Goal: Information Seeking & Learning: Find specific fact

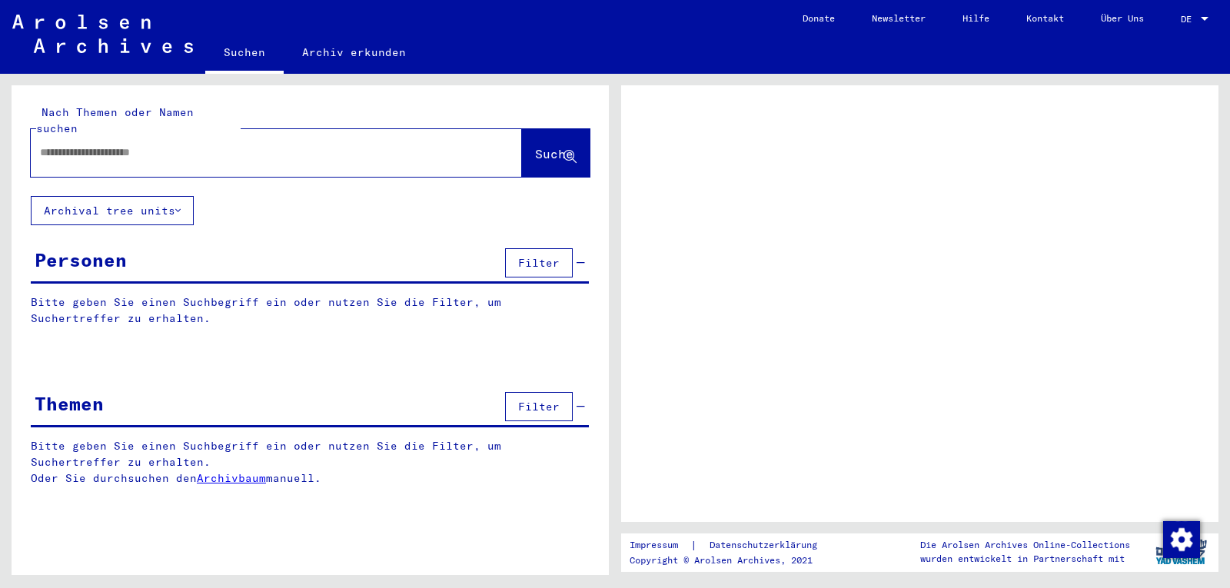
click at [115, 145] on input "text" at bounding box center [262, 153] width 445 height 16
type input "**********"
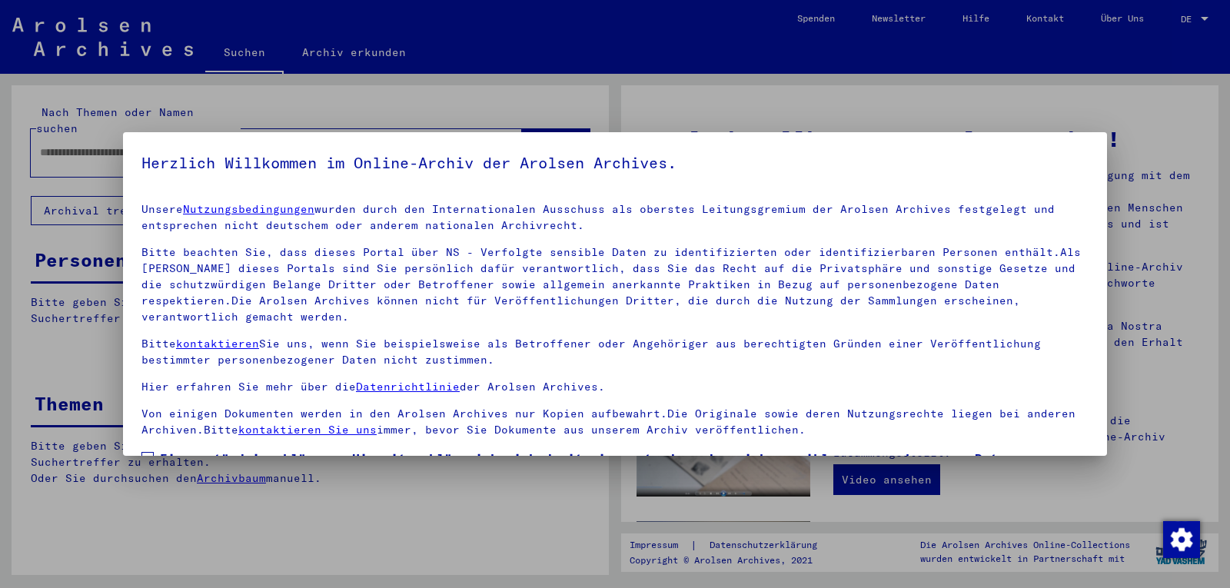
scroll to position [122, 0]
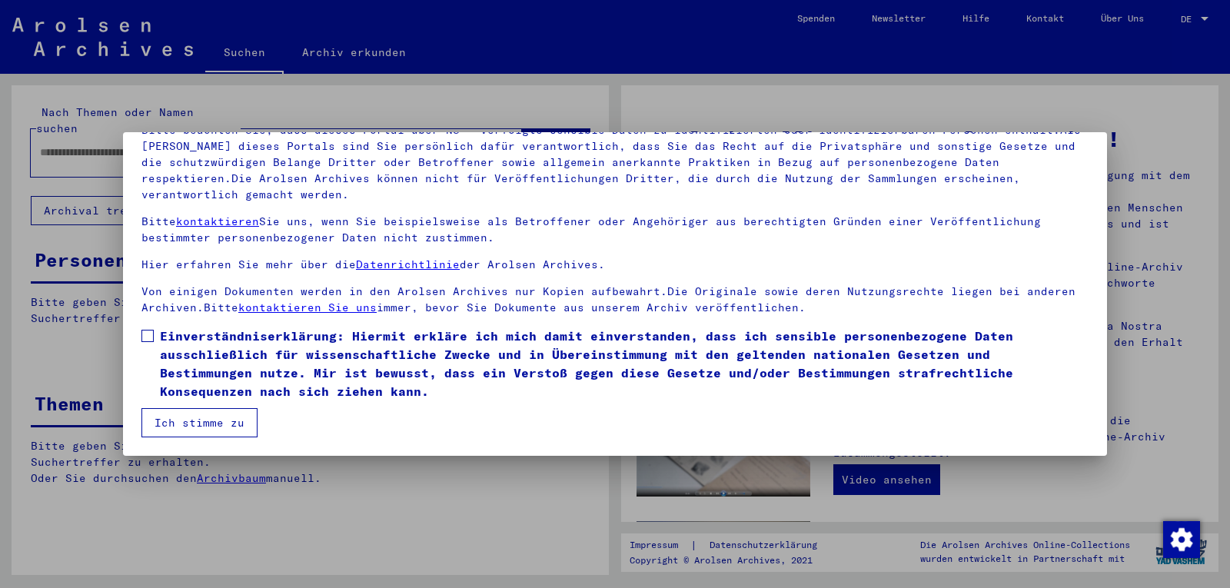
click at [145, 333] on span at bounding box center [147, 336] width 12 height 12
click at [187, 419] on button "Ich stimme zu" at bounding box center [199, 422] width 116 height 29
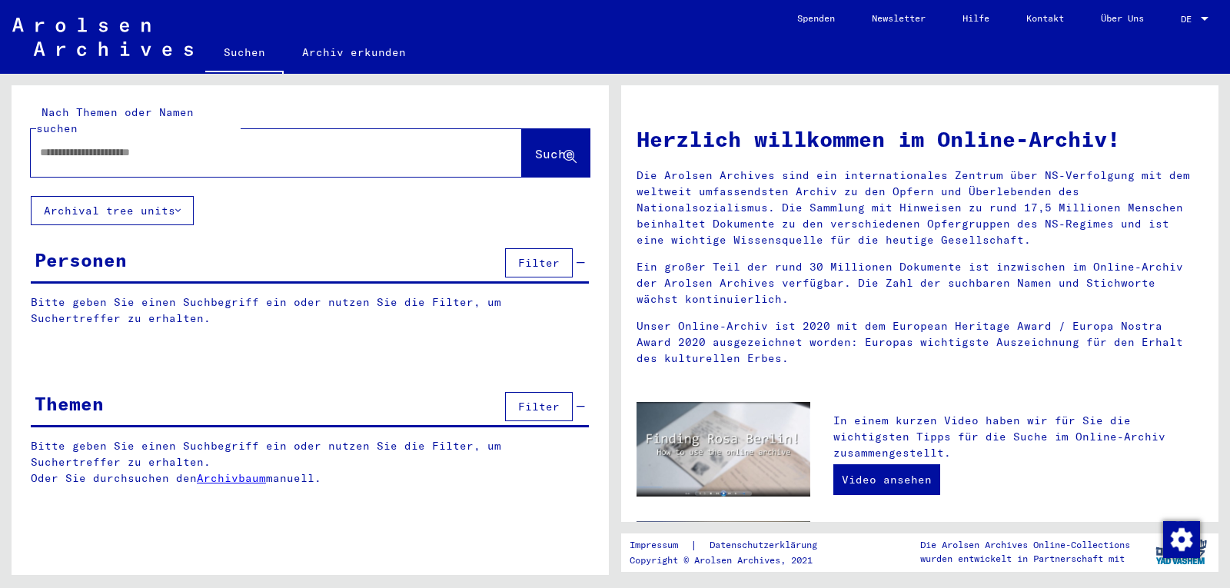
click at [178, 145] on input "text" at bounding box center [258, 153] width 436 height 16
type input "**********"
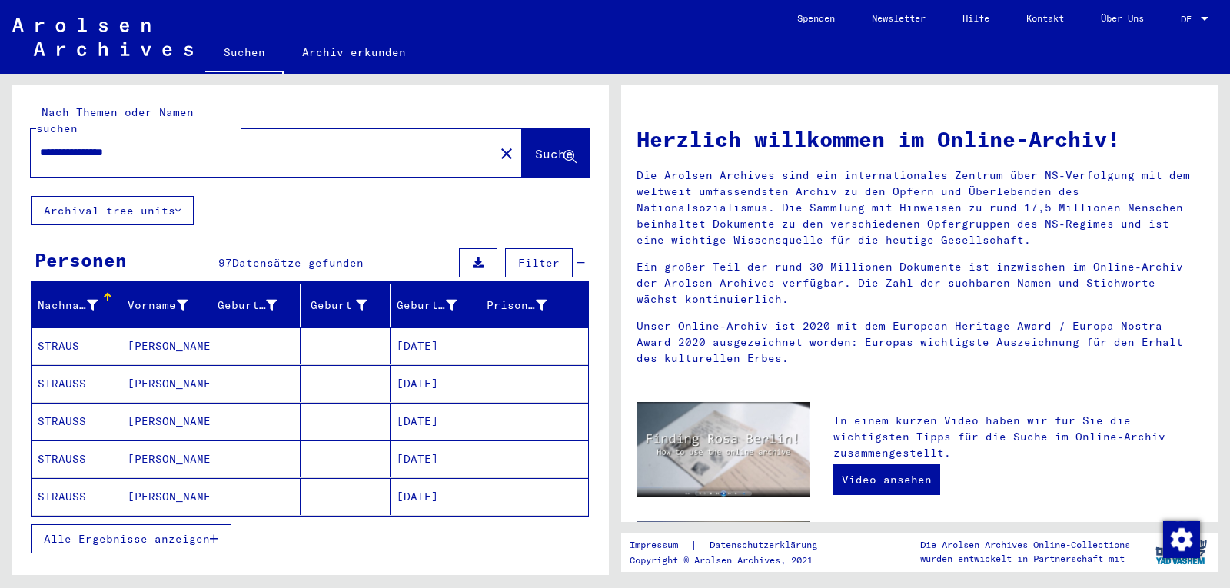
click at [62, 404] on mat-cell "STRAUSS" at bounding box center [77, 421] width 90 height 37
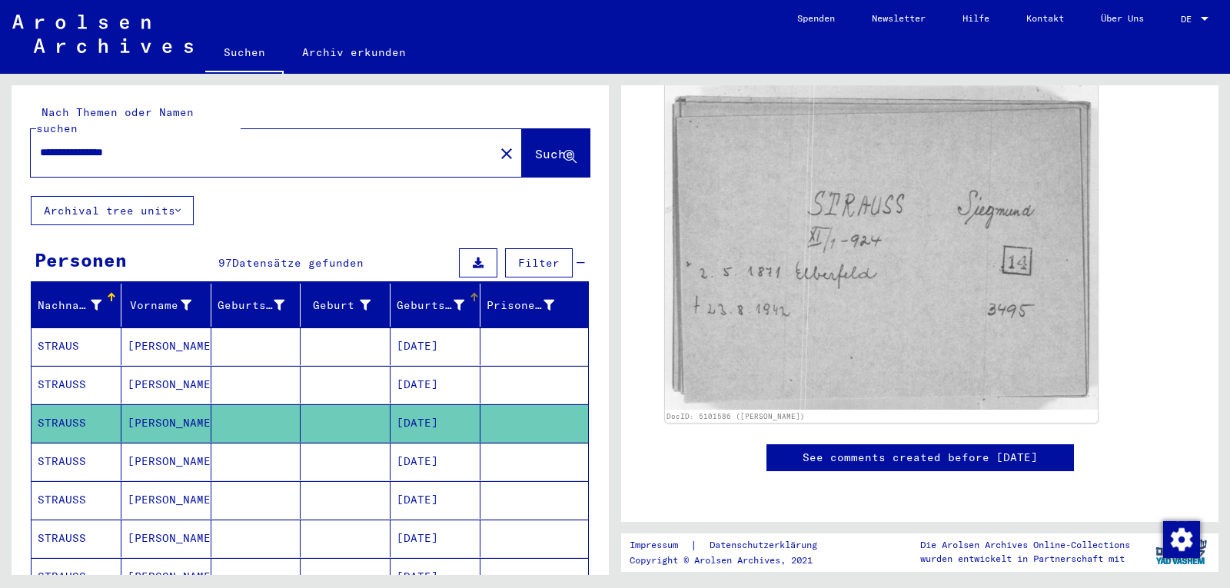
click at [412, 298] on div "Geburtsdatum" at bounding box center [431, 306] width 68 height 16
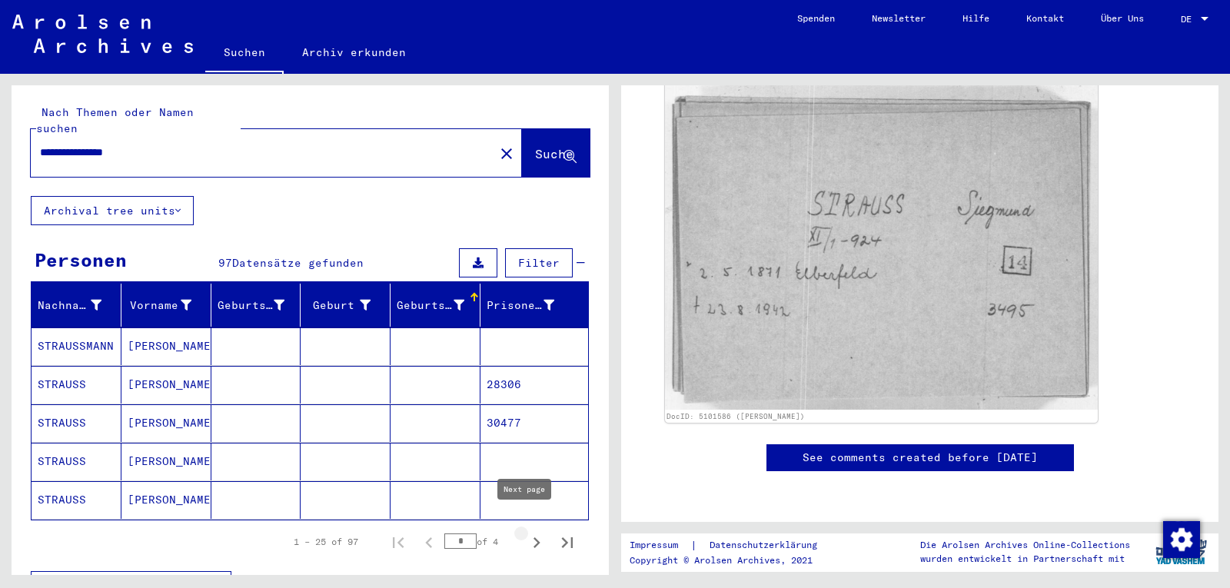
click at [526, 532] on icon "Next page" at bounding box center [537, 543] width 22 height 22
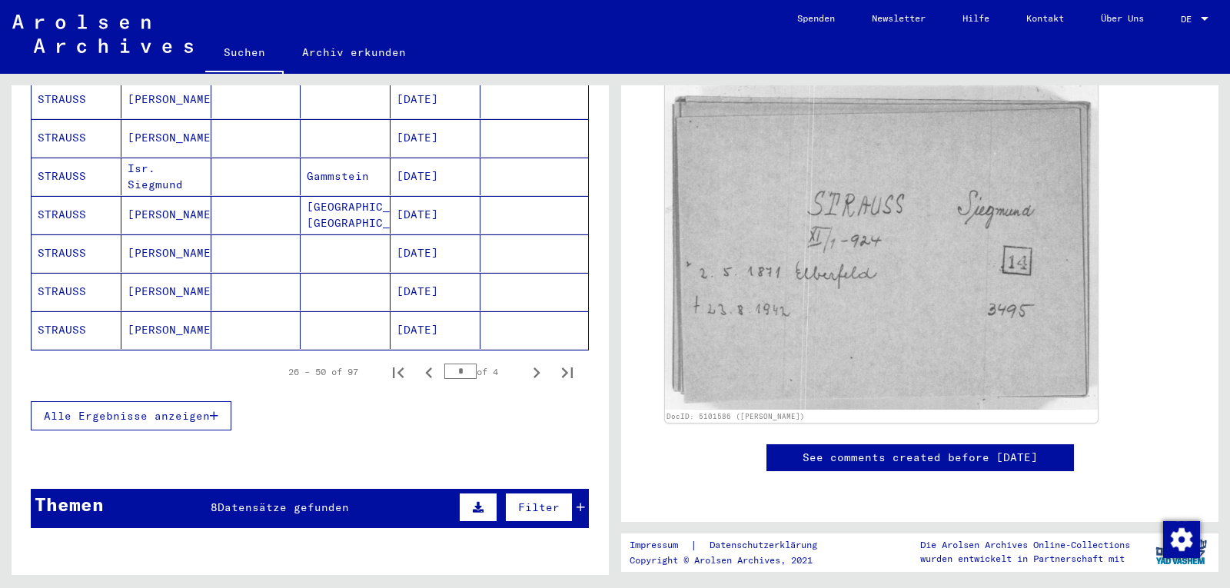
scroll to position [960, 0]
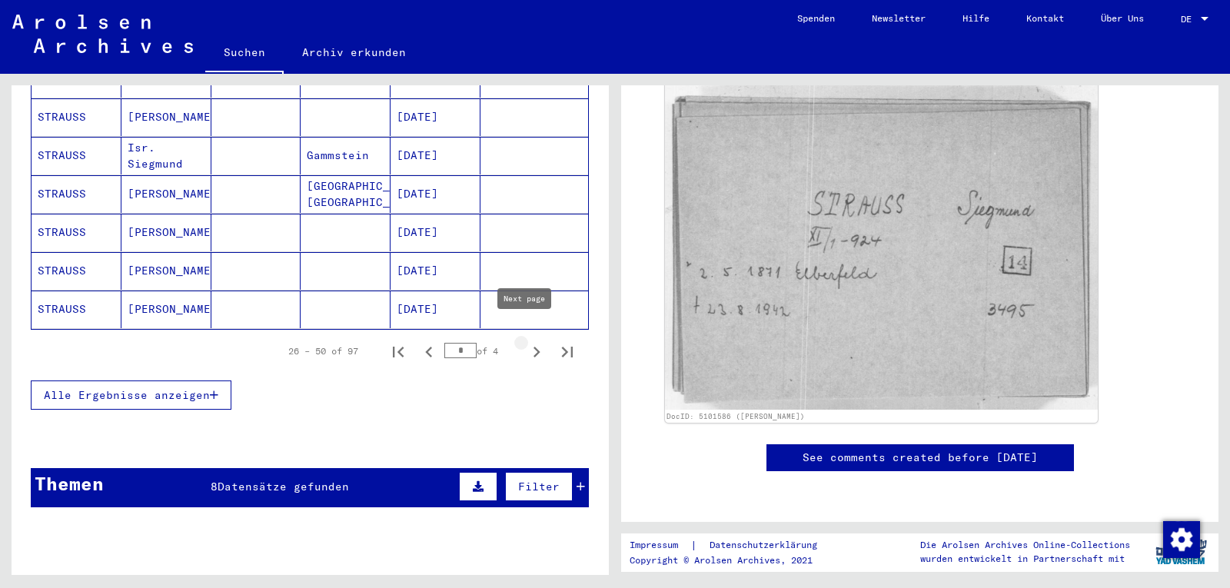
click at [526, 341] on icon "Next page" at bounding box center [537, 352] width 22 height 22
type input "*"
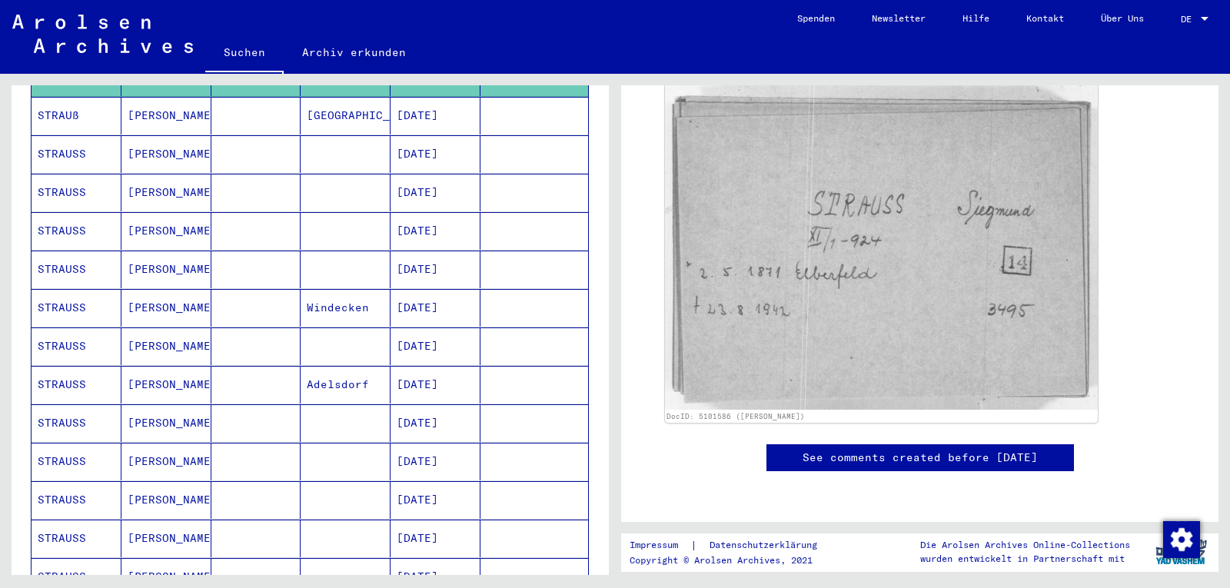
scroll to position [491, 0]
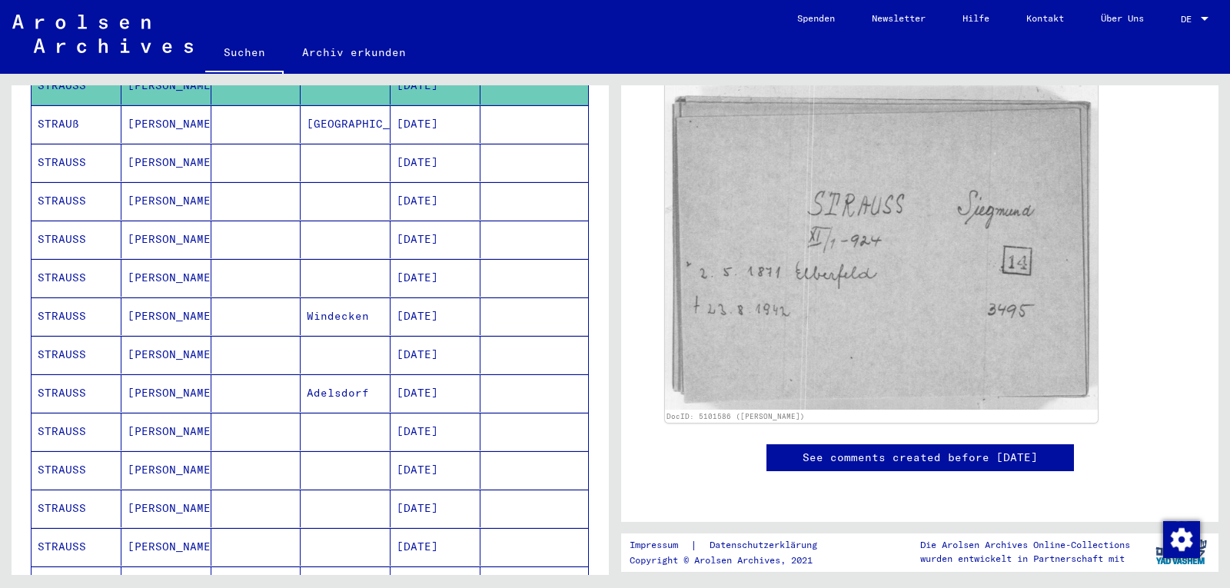
click at [407, 226] on mat-cell "[DATE]" at bounding box center [436, 240] width 90 height 38
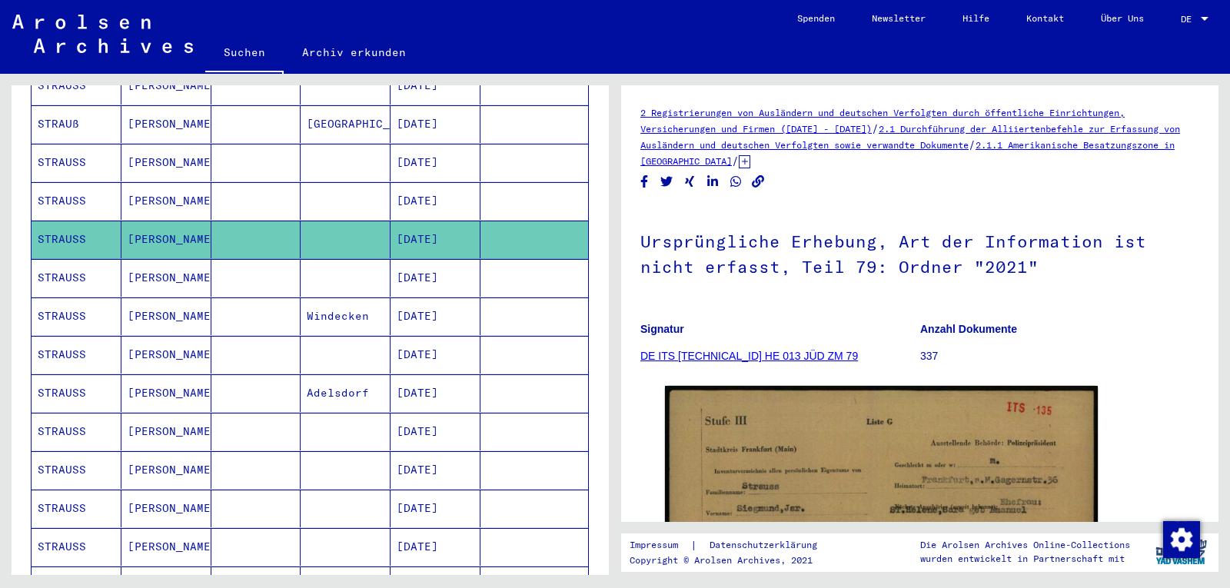
click at [176, 188] on mat-cell "[PERSON_NAME]" at bounding box center [166, 201] width 90 height 38
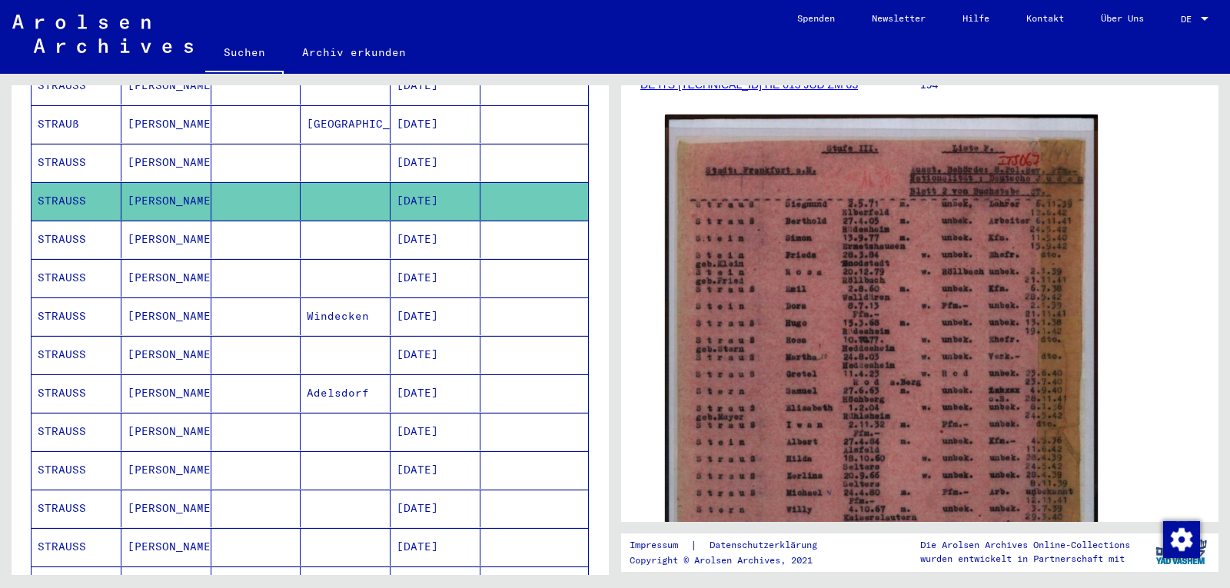
scroll to position [281, 0]
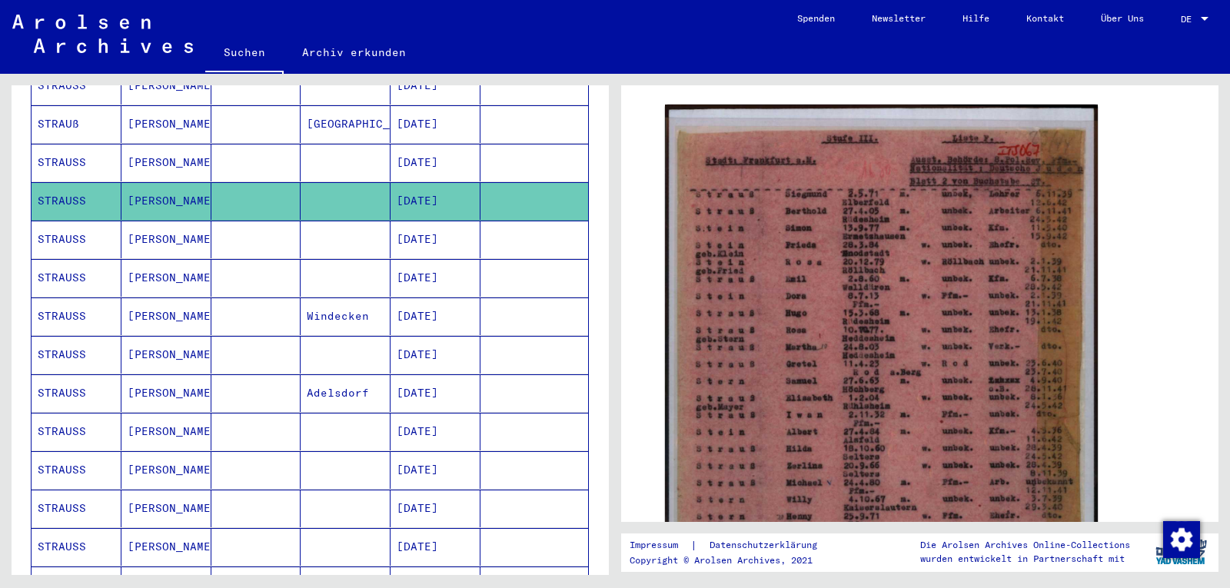
click at [74, 221] on mat-cell "STRAUSS" at bounding box center [77, 240] width 90 height 38
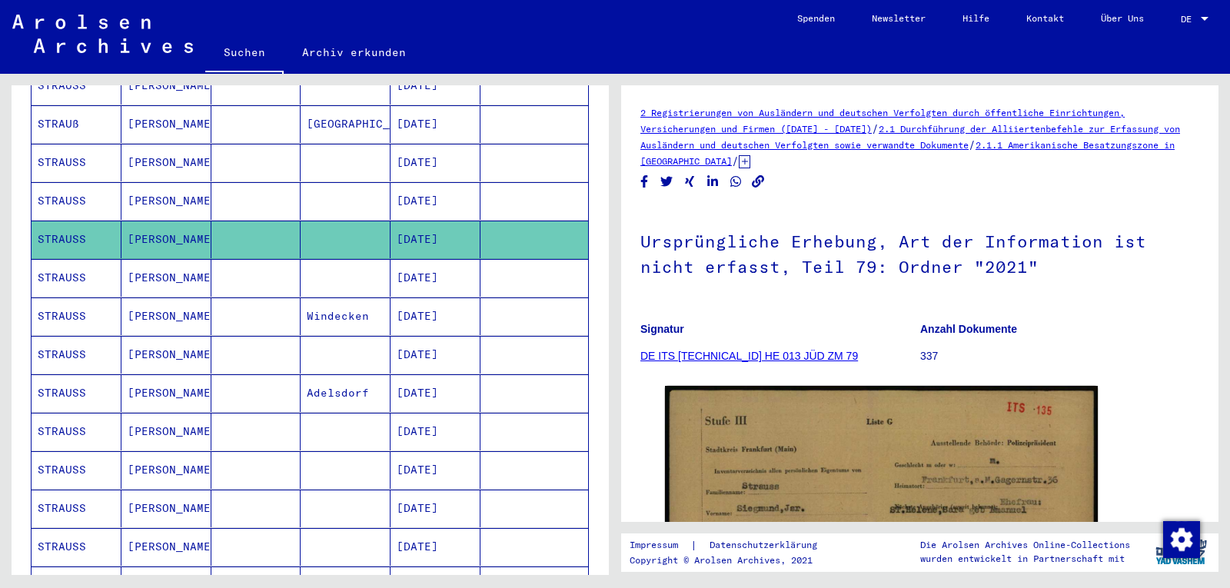
click at [83, 147] on mat-cell "STRAUSS" at bounding box center [77, 163] width 90 height 38
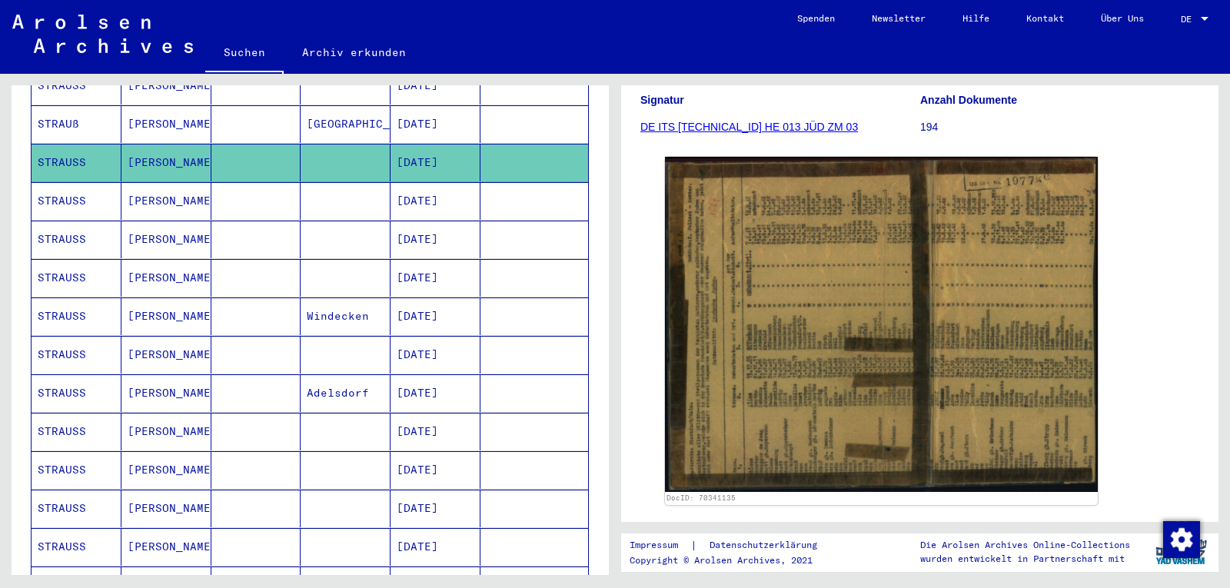
scroll to position [227, 0]
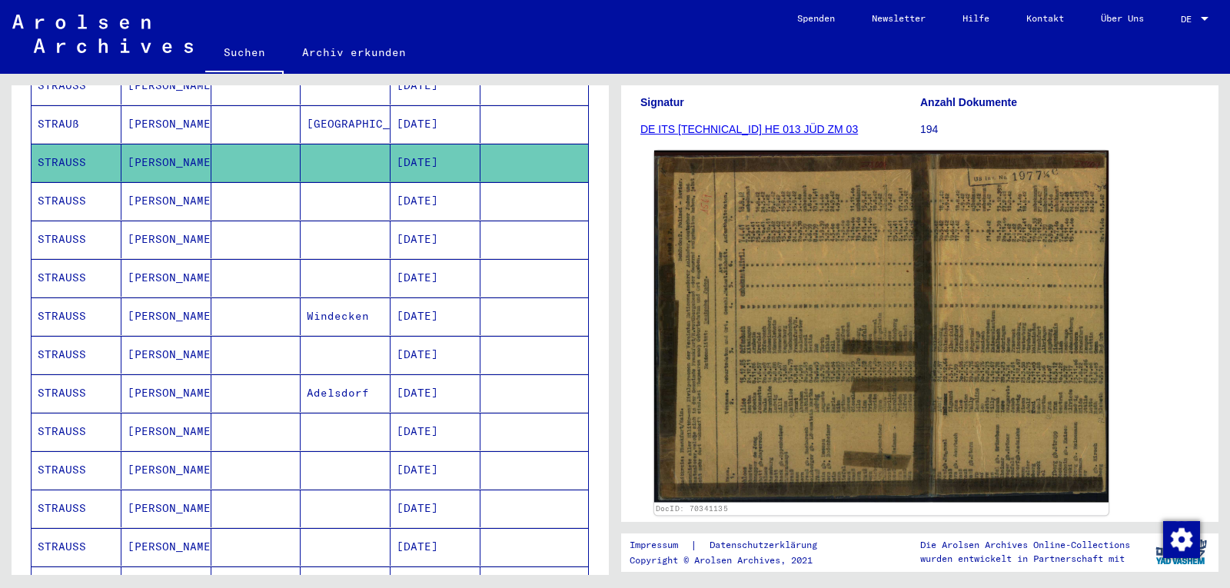
click at [938, 335] on img at bounding box center [881, 326] width 454 height 351
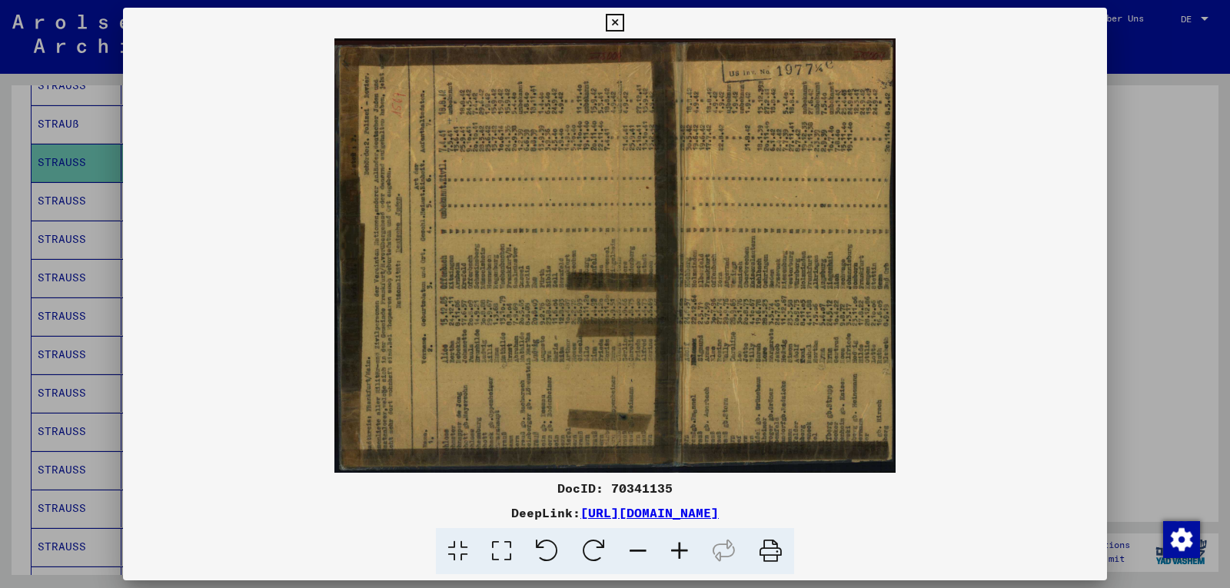
click at [594, 541] on icon at bounding box center [594, 551] width 47 height 47
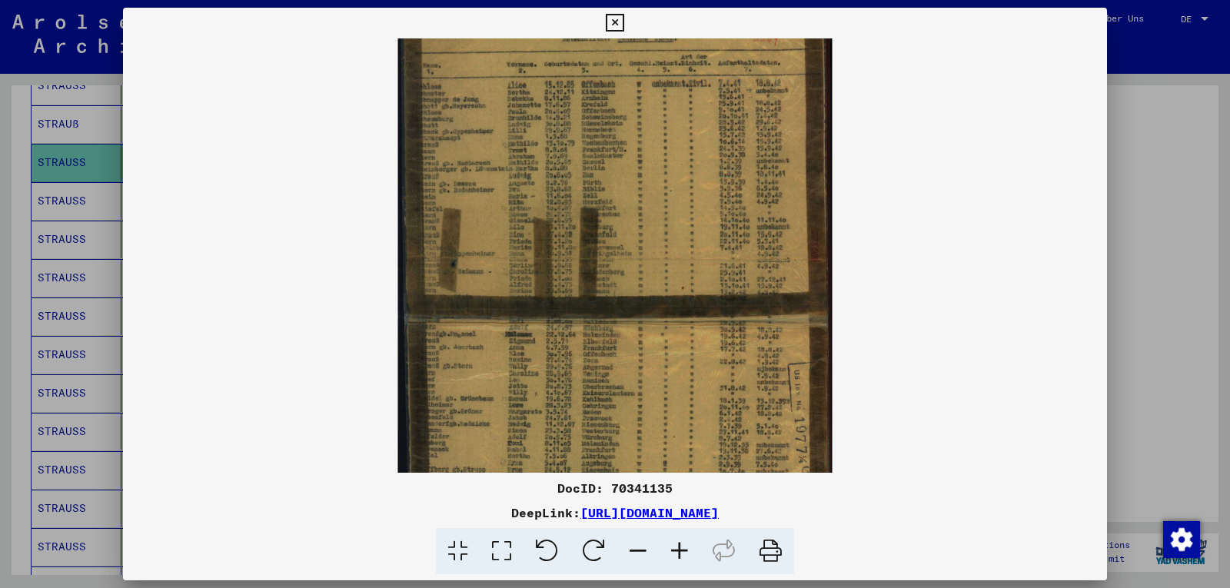
click at [608, 23] on icon at bounding box center [615, 23] width 18 height 18
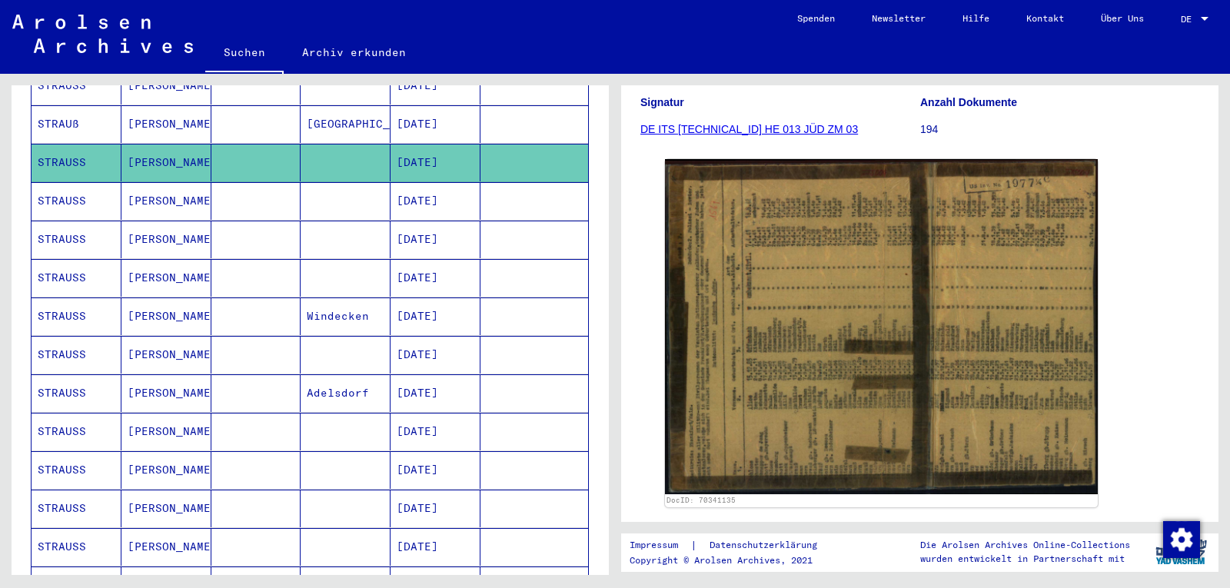
click at [56, 105] on mat-cell "STRAUß" at bounding box center [77, 124] width 90 height 38
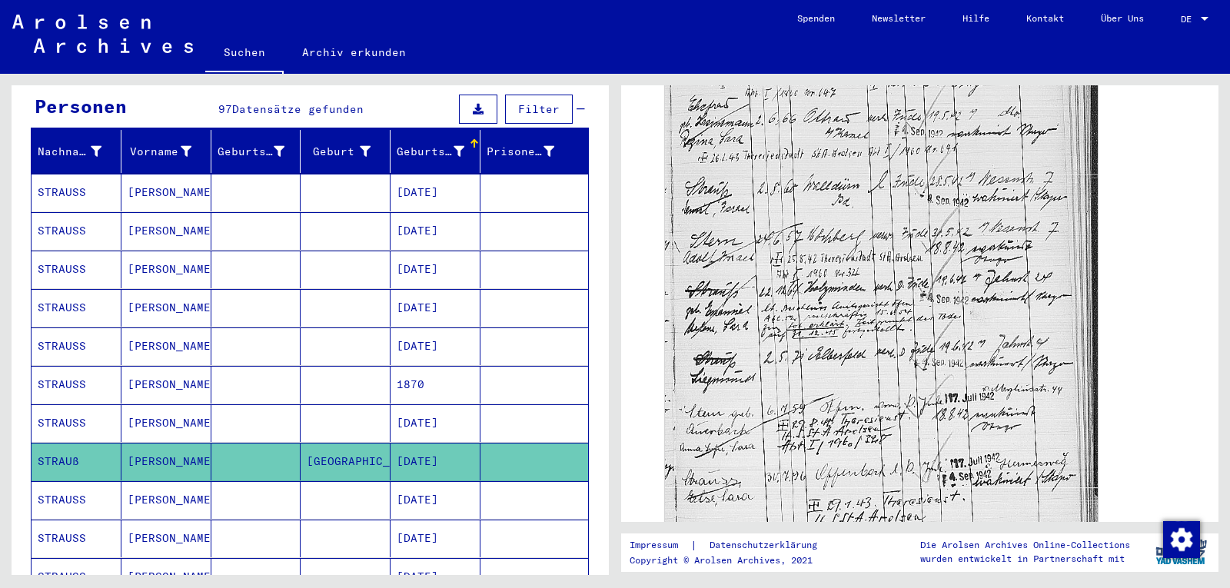
scroll to position [151, 0]
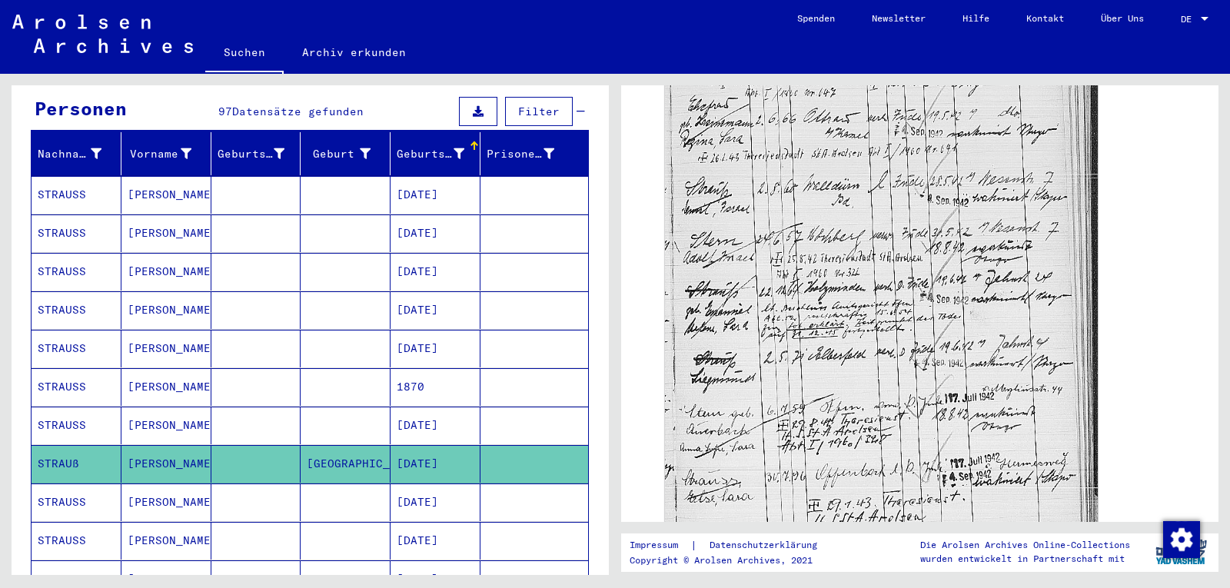
click at [62, 414] on mat-cell "STRAUSS" at bounding box center [77, 426] width 90 height 38
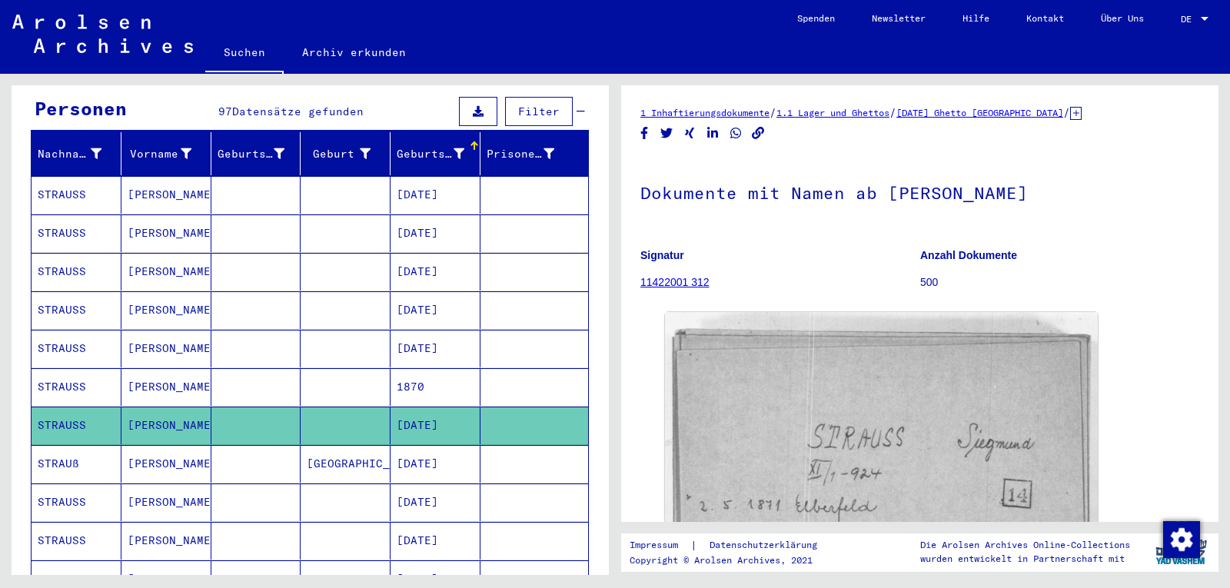
click at [55, 368] on mat-cell "STRAUSS" at bounding box center [77, 387] width 90 height 38
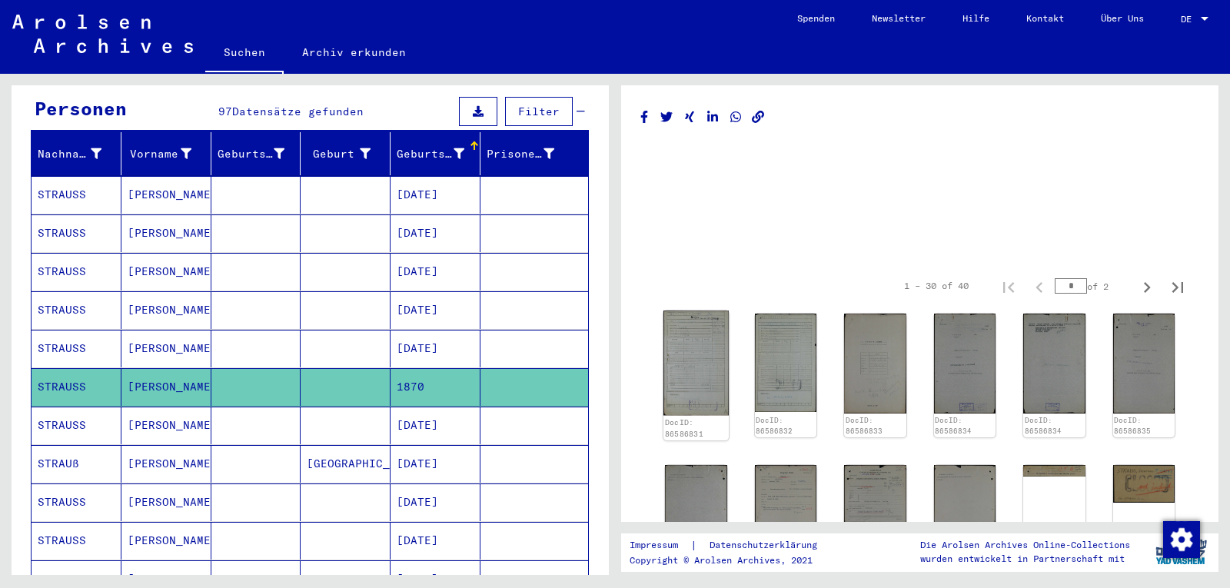
click at [690, 356] on img at bounding box center [696, 363] width 65 height 105
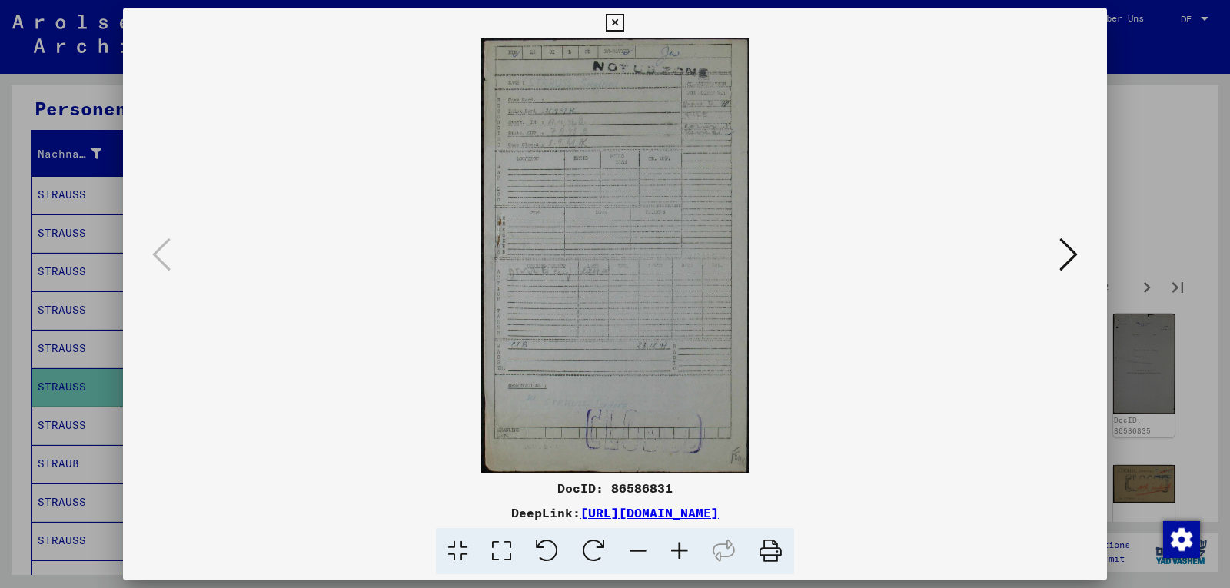
click at [1068, 248] on icon at bounding box center [1069, 254] width 18 height 37
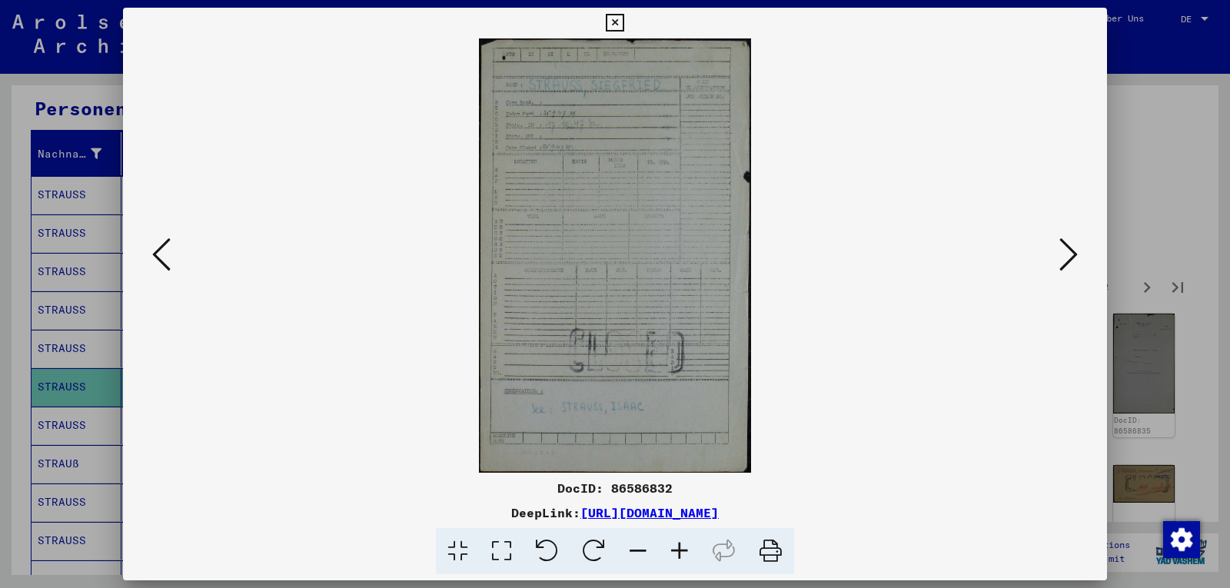
click at [1068, 248] on icon at bounding box center [1069, 254] width 18 height 37
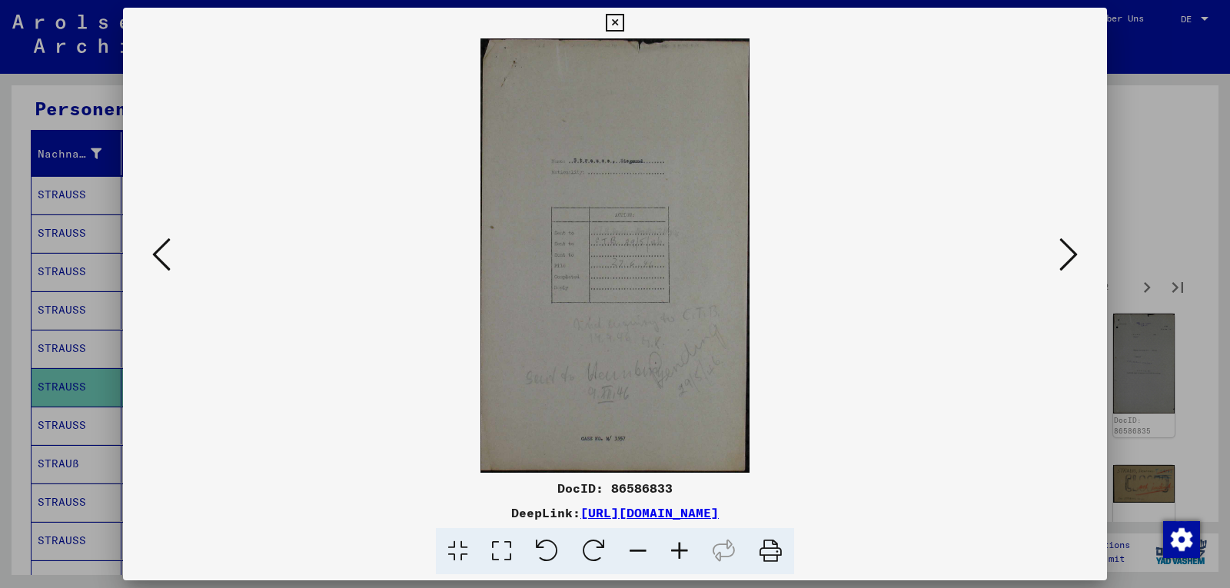
click at [1068, 248] on icon at bounding box center [1069, 254] width 18 height 37
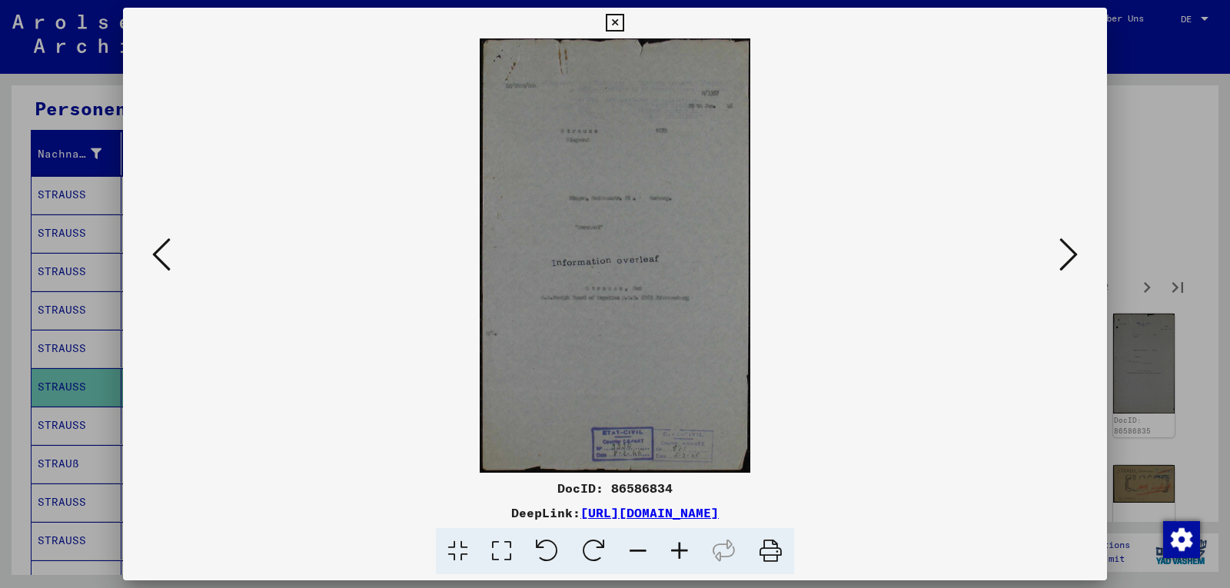
click at [1068, 248] on icon at bounding box center [1069, 254] width 18 height 37
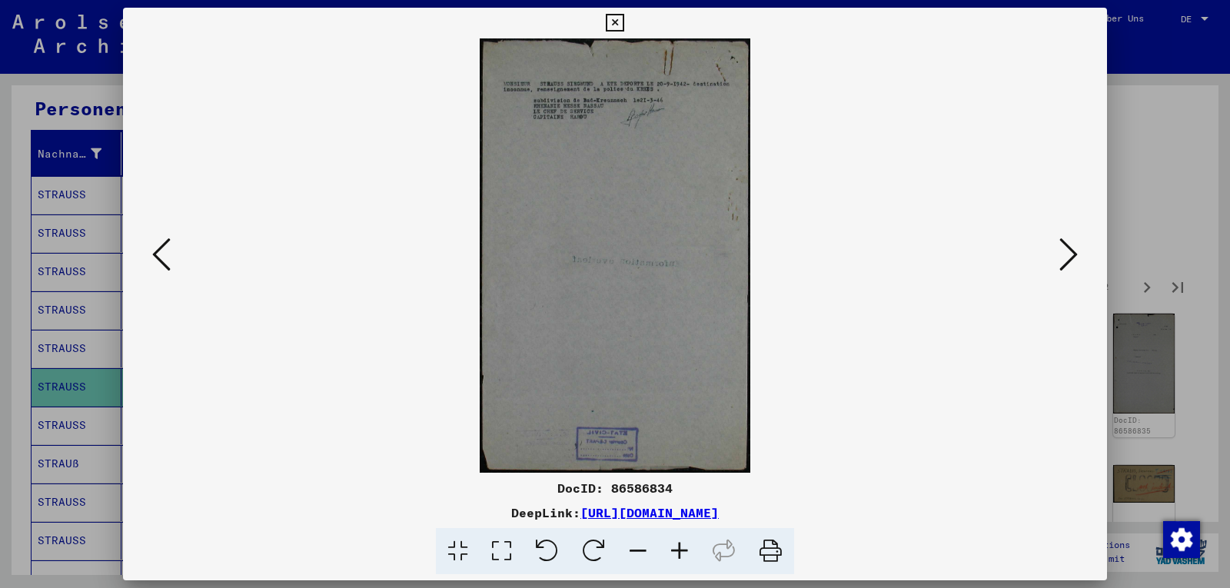
click at [1068, 248] on icon at bounding box center [1069, 254] width 18 height 37
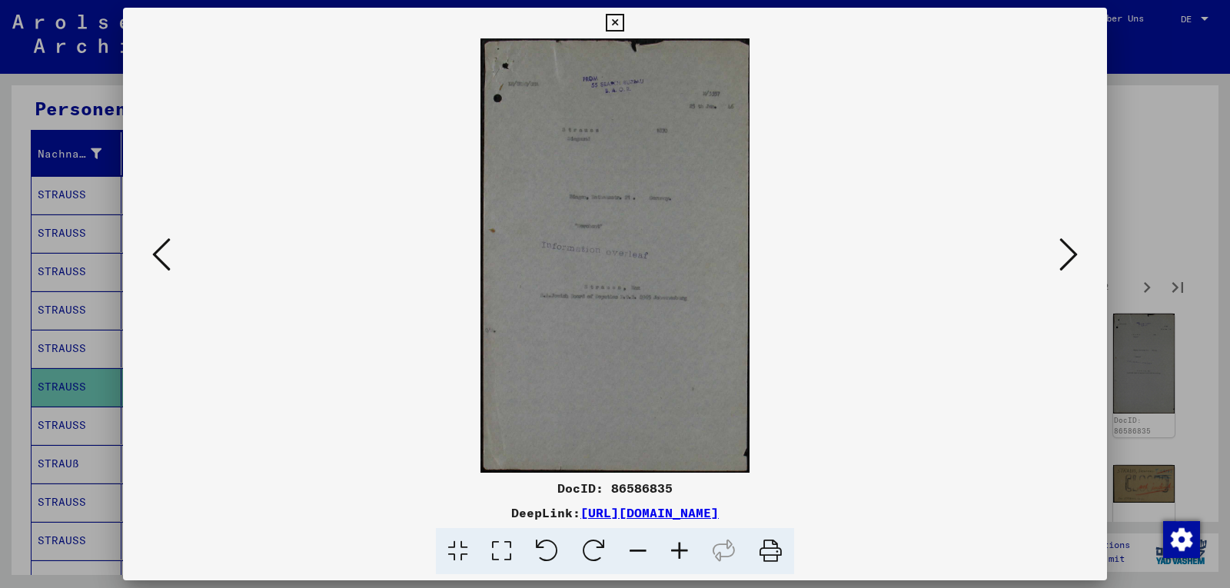
click at [1068, 248] on icon at bounding box center [1069, 254] width 18 height 37
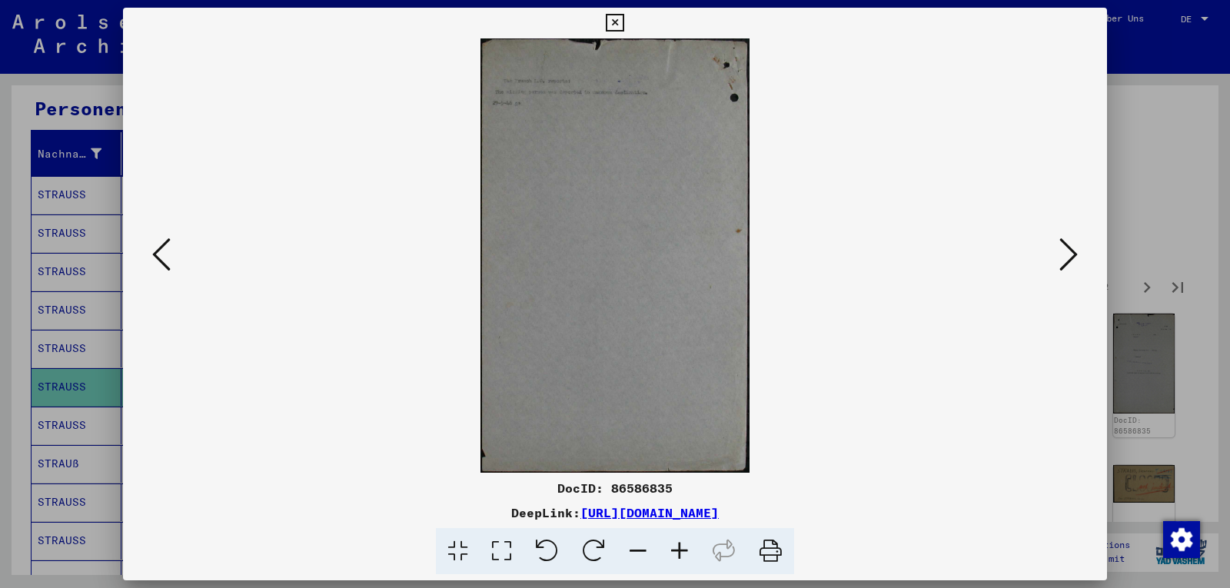
click at [1068, 248] on icon at bounding box center [1069, 254] width 18 height 37
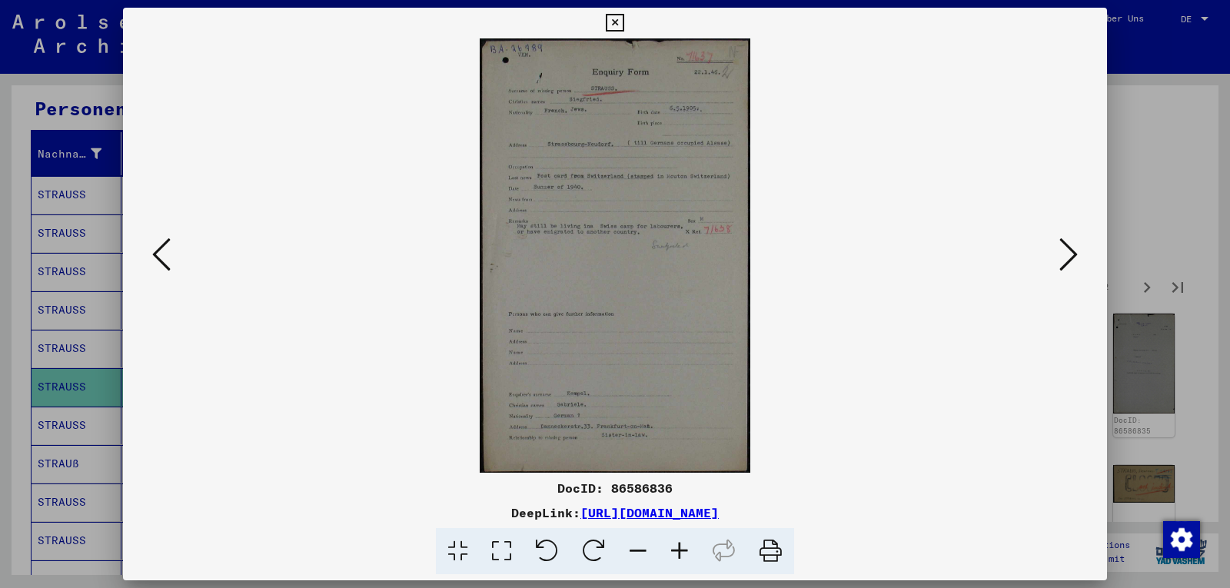
click at [613, 23] on icon at bounding box center [615, 23] width 18 height 18
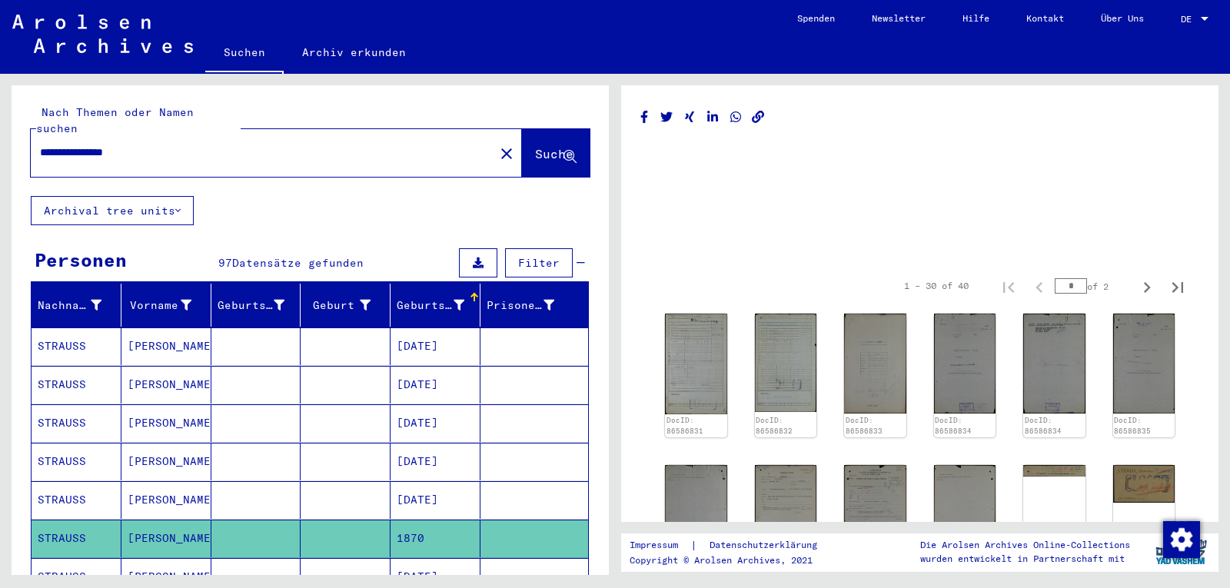
drag, startPoint x: 94, startPoint y: 137, endPoint x: 0, endPoint y: 126, distance: 94.4
click at [0, 126] on div "**********" at bounding box center [307, 324] width 615 height 501
type input "**********"
click at [535, 146] on span "Suche" at bounding box center [554, 153] width 38 height 15
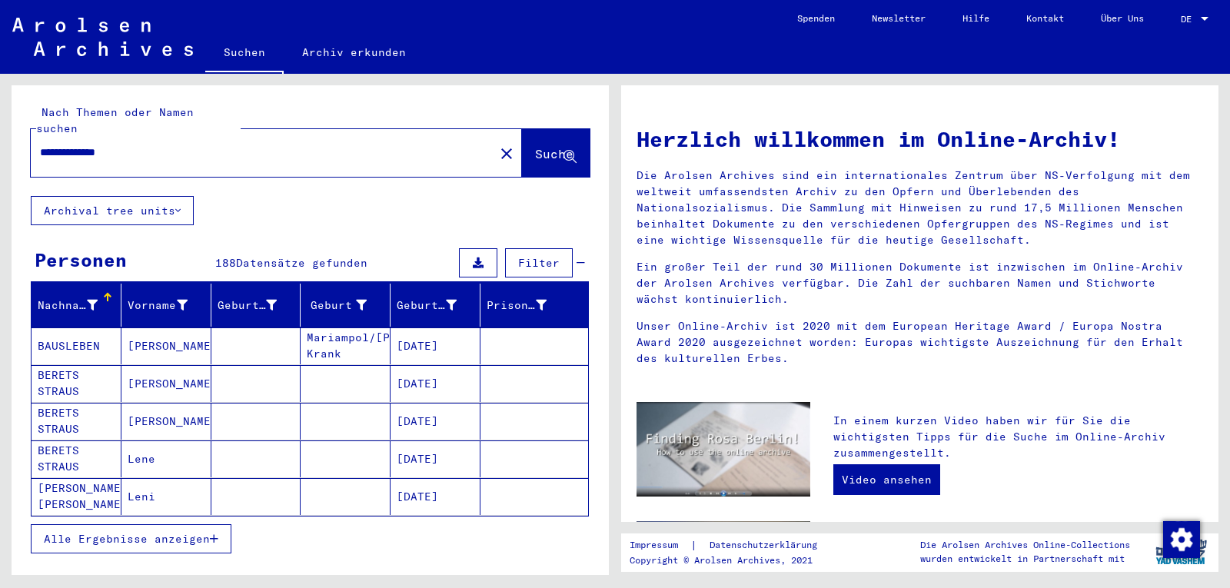
click at [165, 532] on span "Alle Ergebnisse anzeigen" at bounding box center [127, 539] width 166 height 14
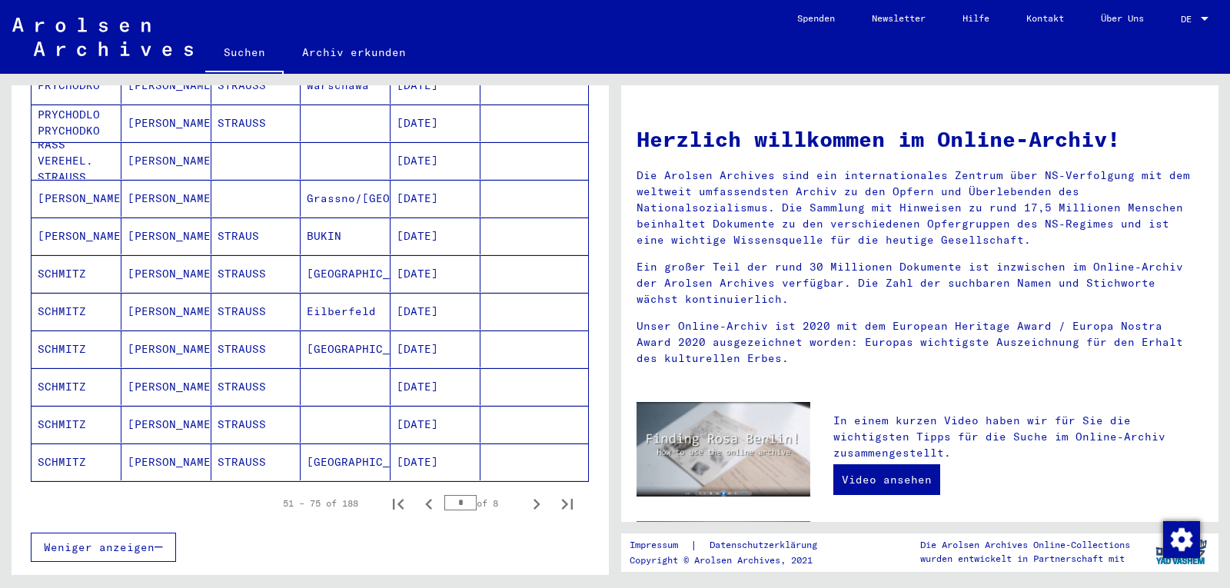
scroll to position [803, 0]
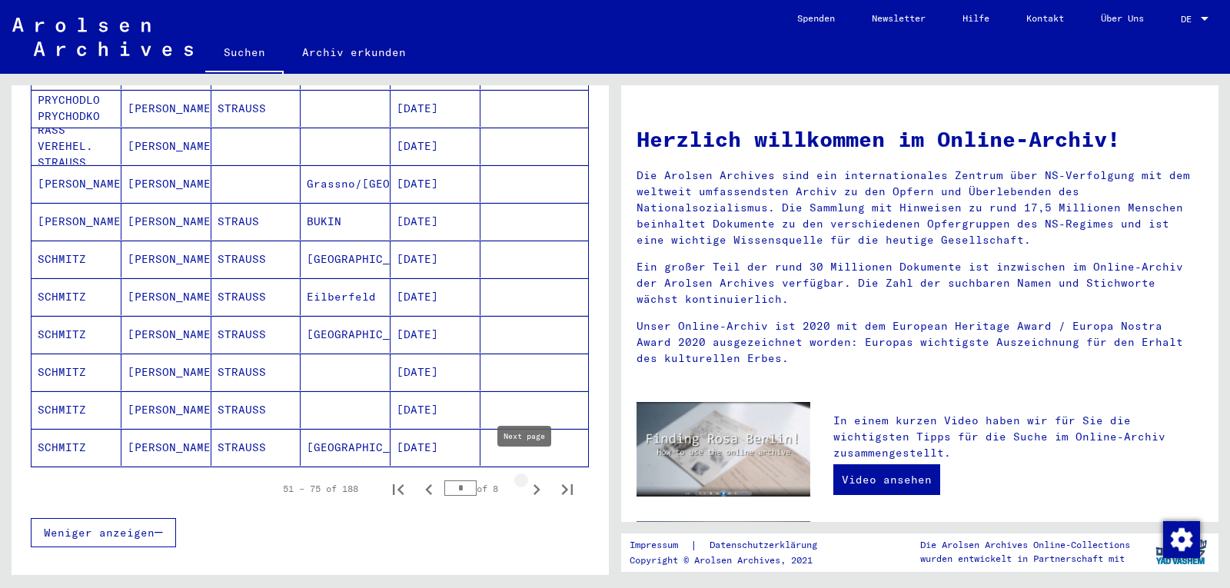
click at [526, 479] on icon "Next page" at bounding box center [537, 490] width 22 height 22
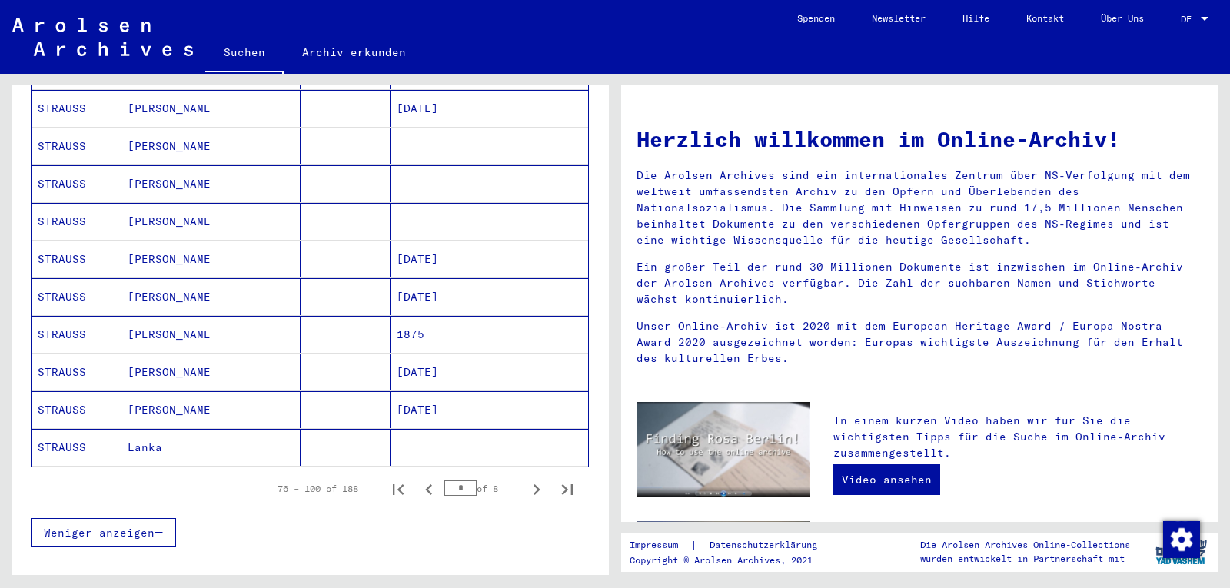
click at [41, 283] on mat-cell "STRAUSS" at bounding box center [77, 296] width 90 height 37
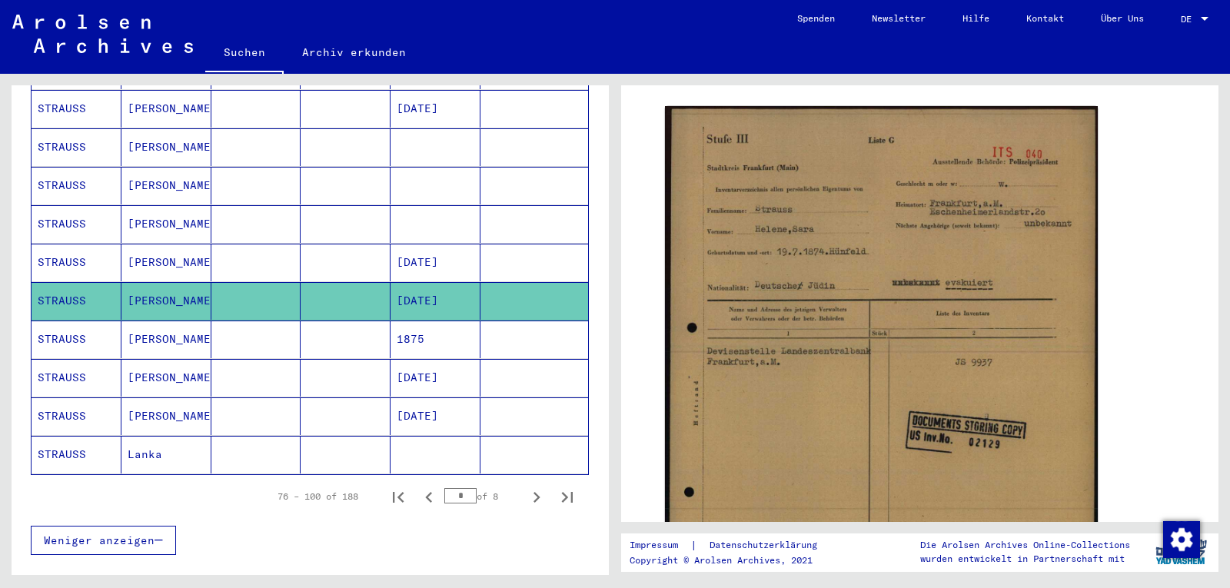
scroll to position [269, 0]
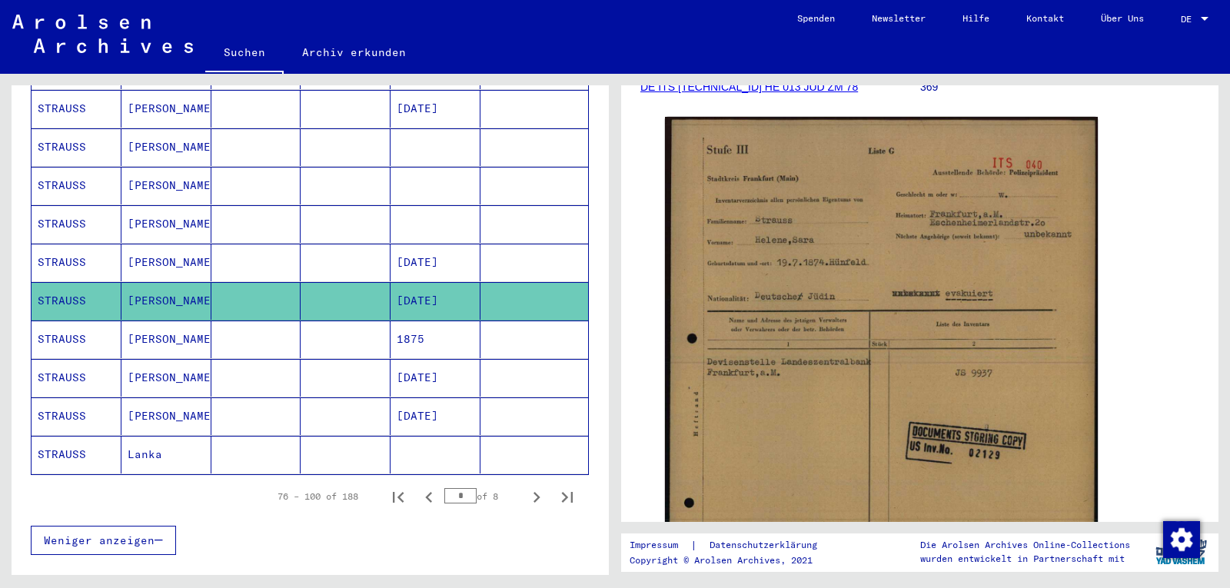
click at [66, 245] on mat-cell "STRAUSS" at bounding box center [77, 263] width 90 height 38
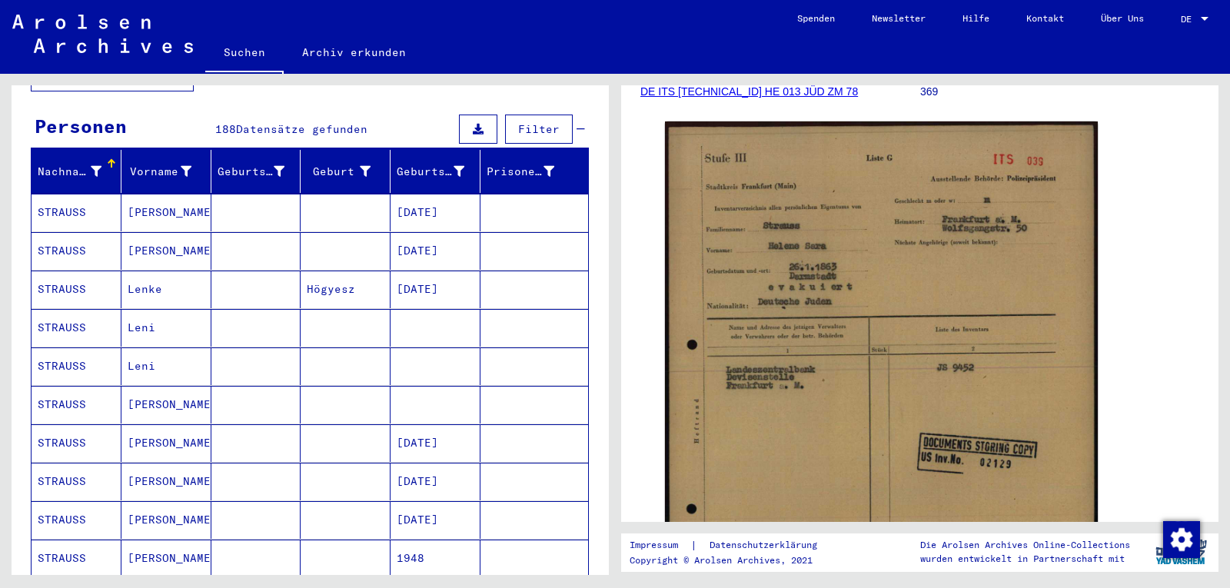
scroll to position [114, 0]
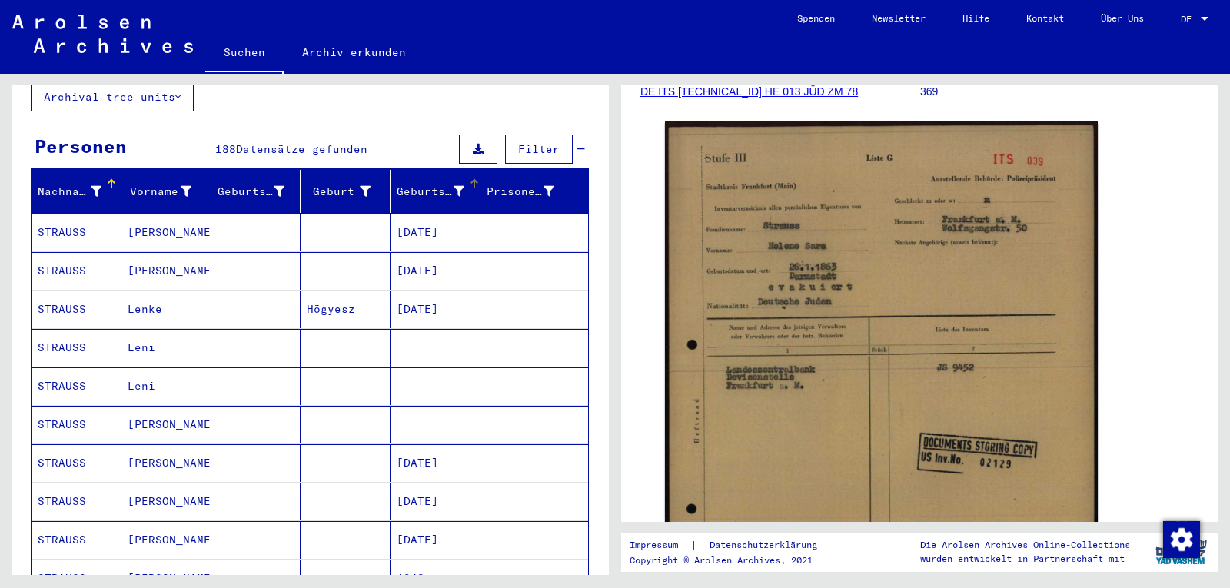
click at [407, 184] on div "Geburtsdatum" at bounding box center [431, 192] width 68 height 16
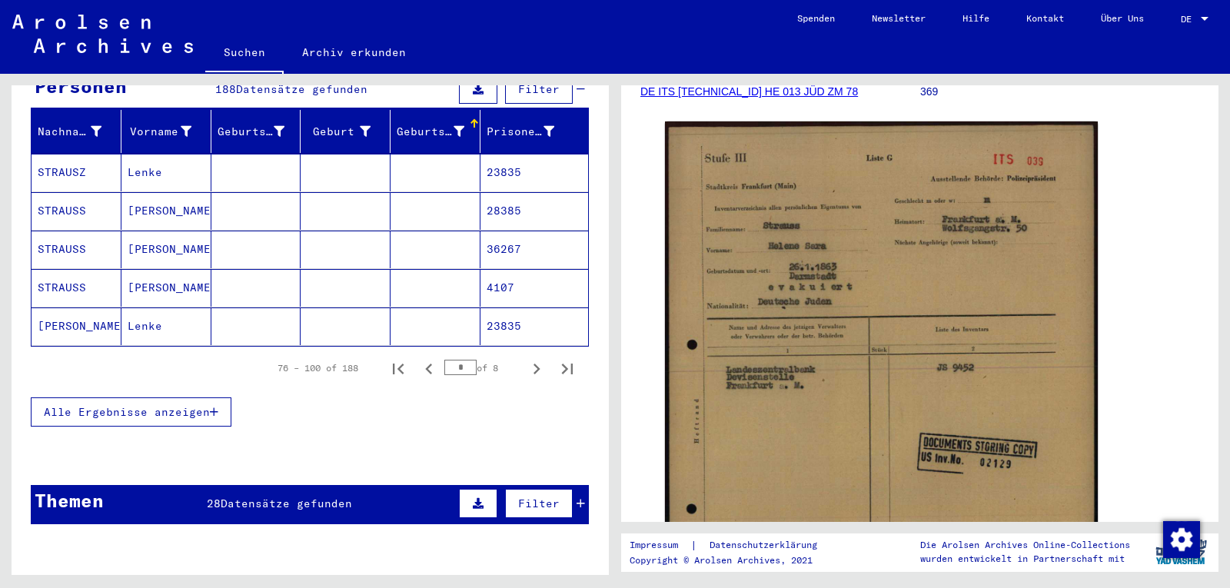
scroll to position [178, 0]
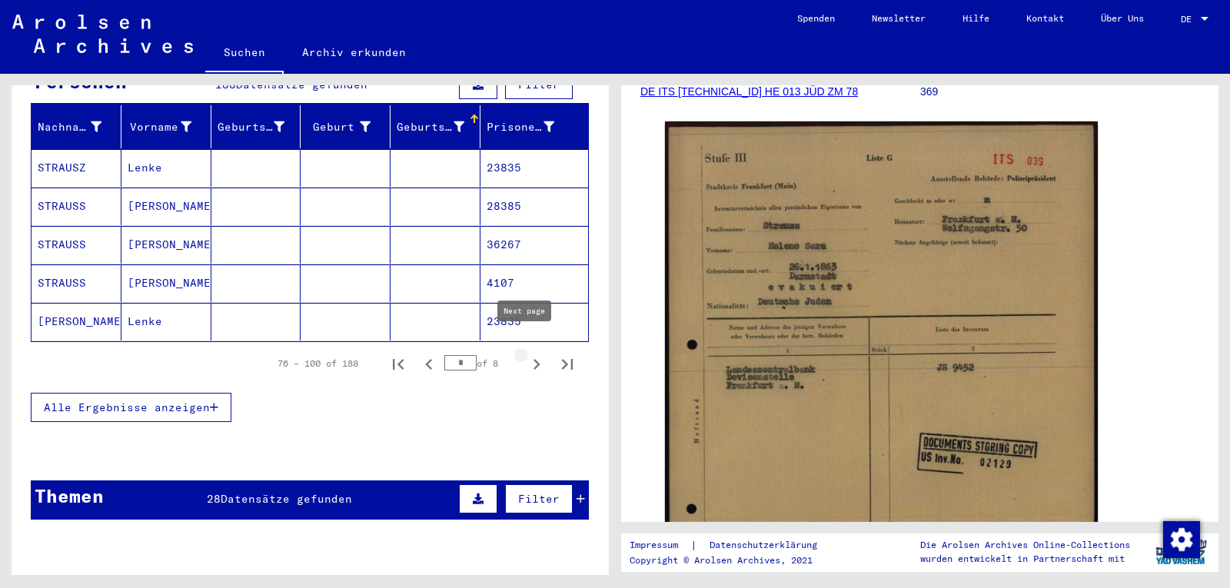
click at [527, 354] on icon "Next page" at bounding box center [537, 365] width 22 height 22
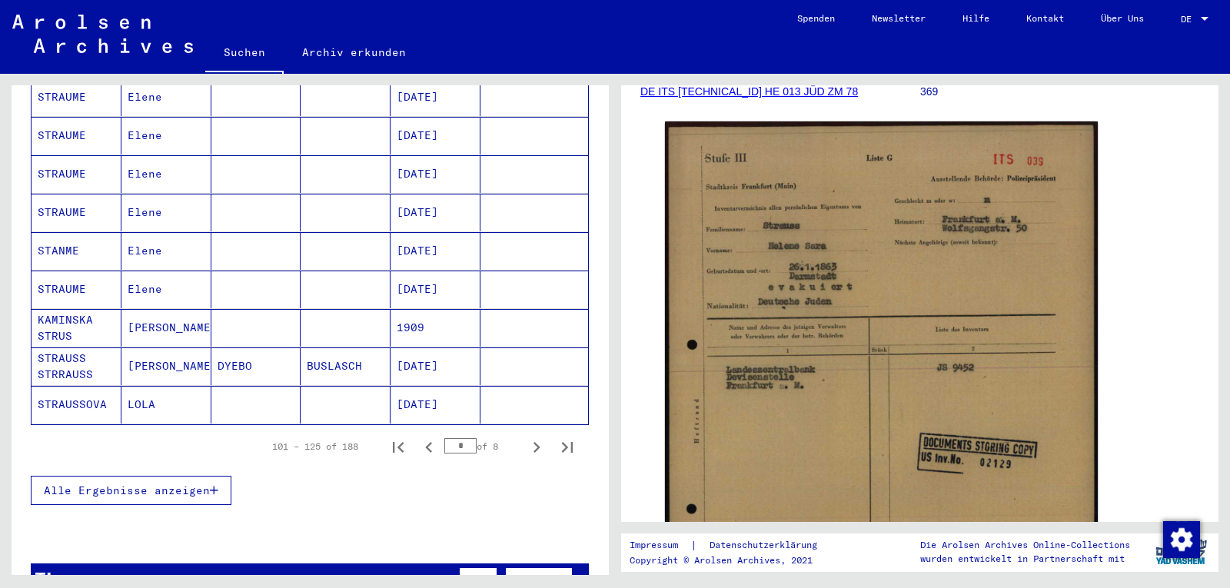
scroll to position [870, 0]
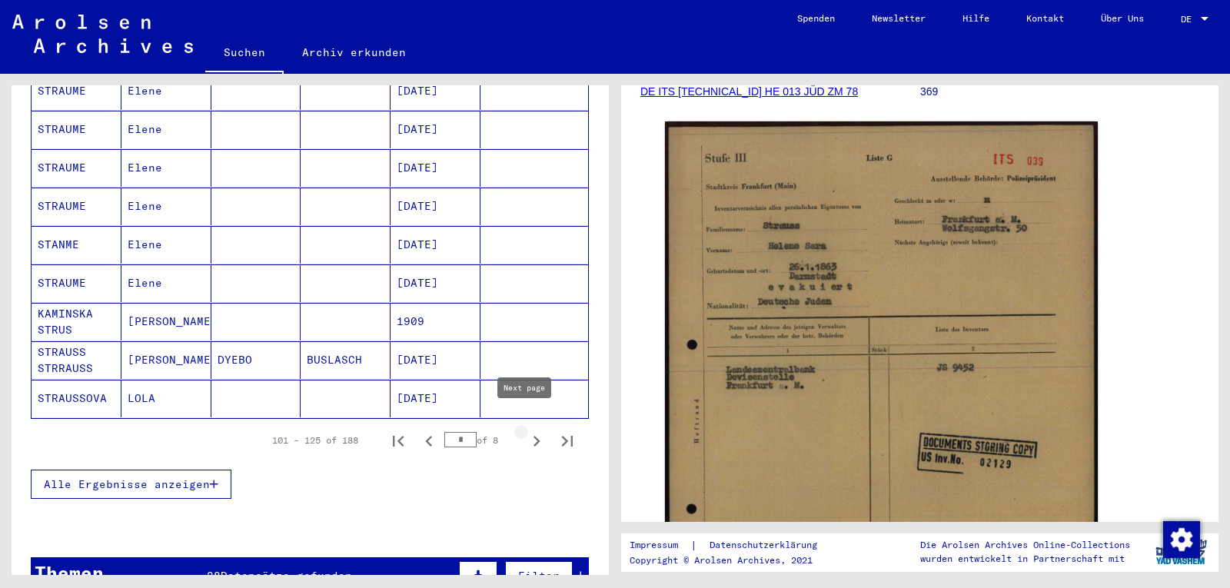
click at [526, 431] on icon "Next page" at bounding box center [537, 442] width 22 height 22
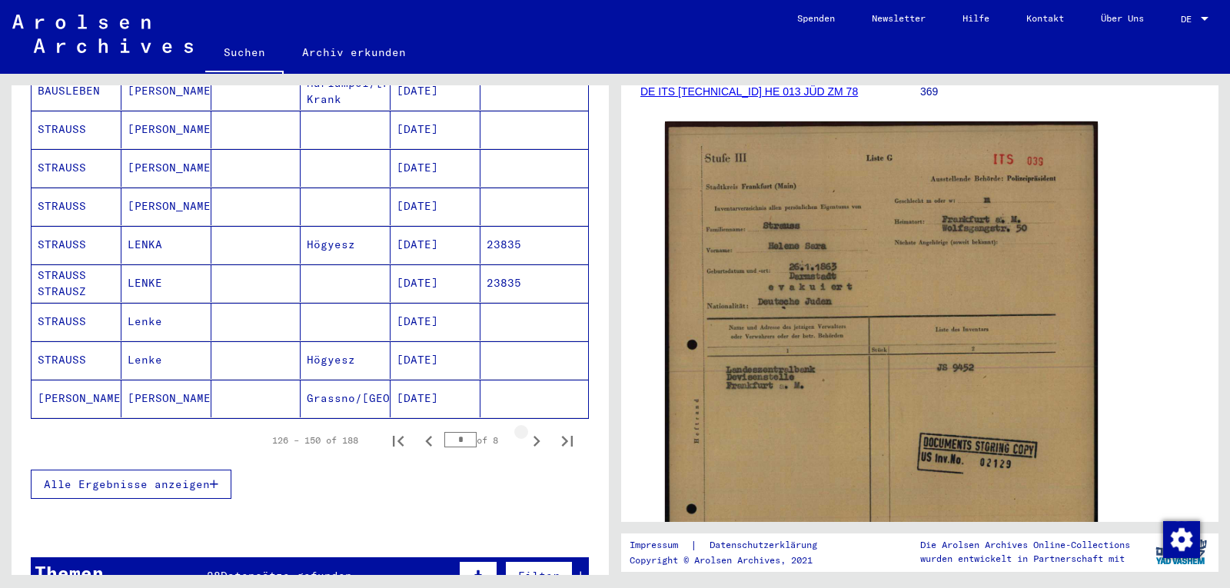
click at [534, 436] on icon "Next page" at bounding box center [537, 441] width 7 height 11
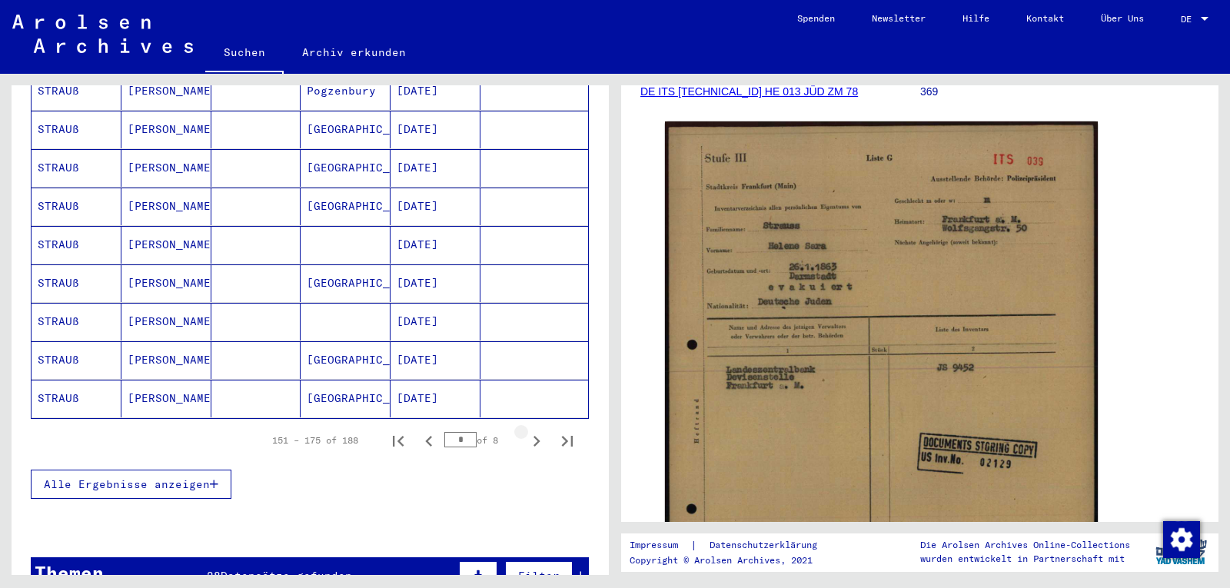
click at [534, 436] on icon "Next page" at bounding box center [537, 441] width 7 height 11
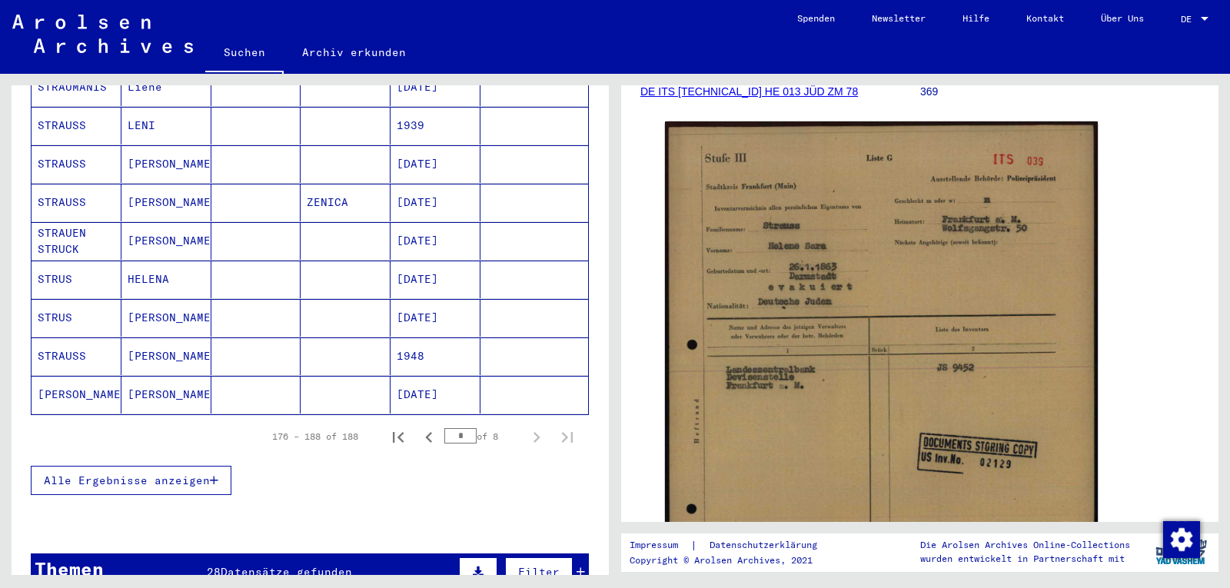
scroll to position [404, 0]
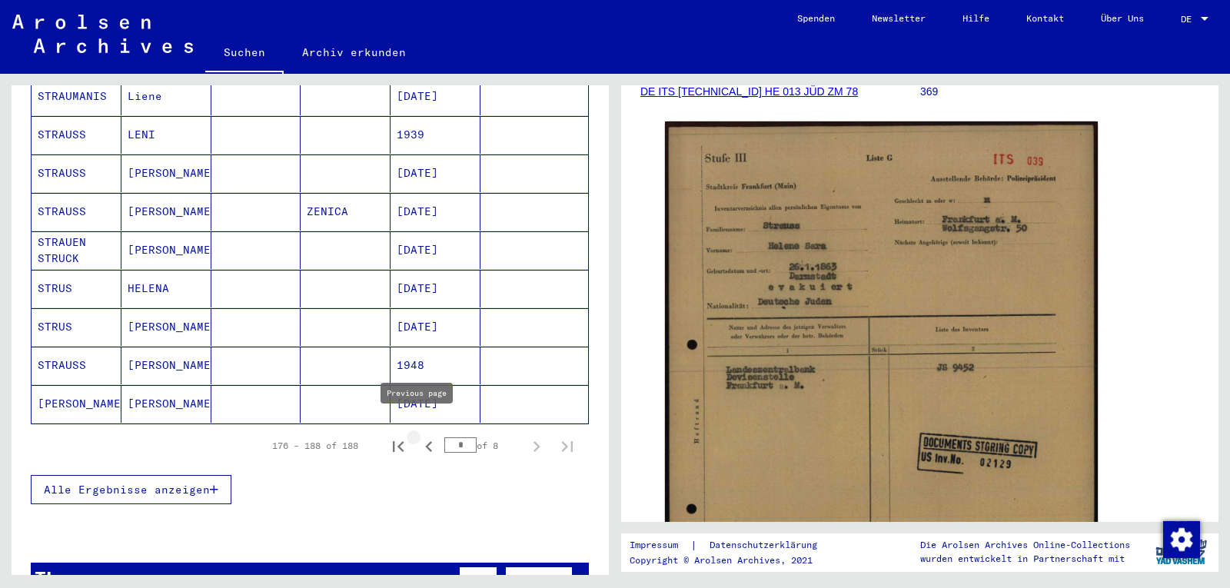
click at [425, 441] on icon "Previous page" at bounding box center [428, 446] width 7 height 11
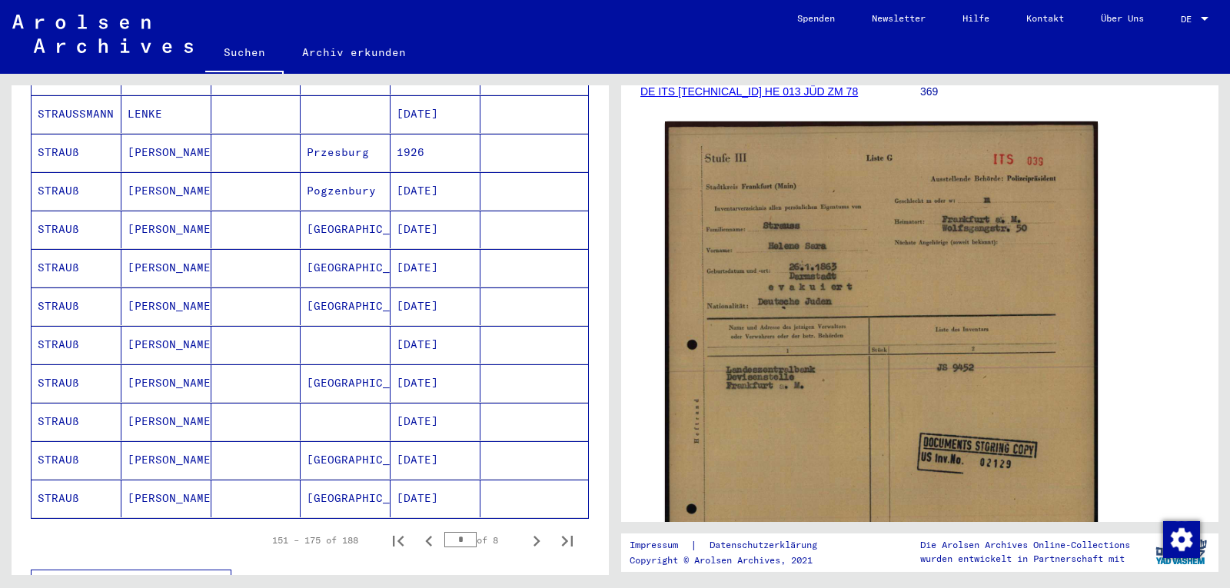
scroll to position [834, 0]
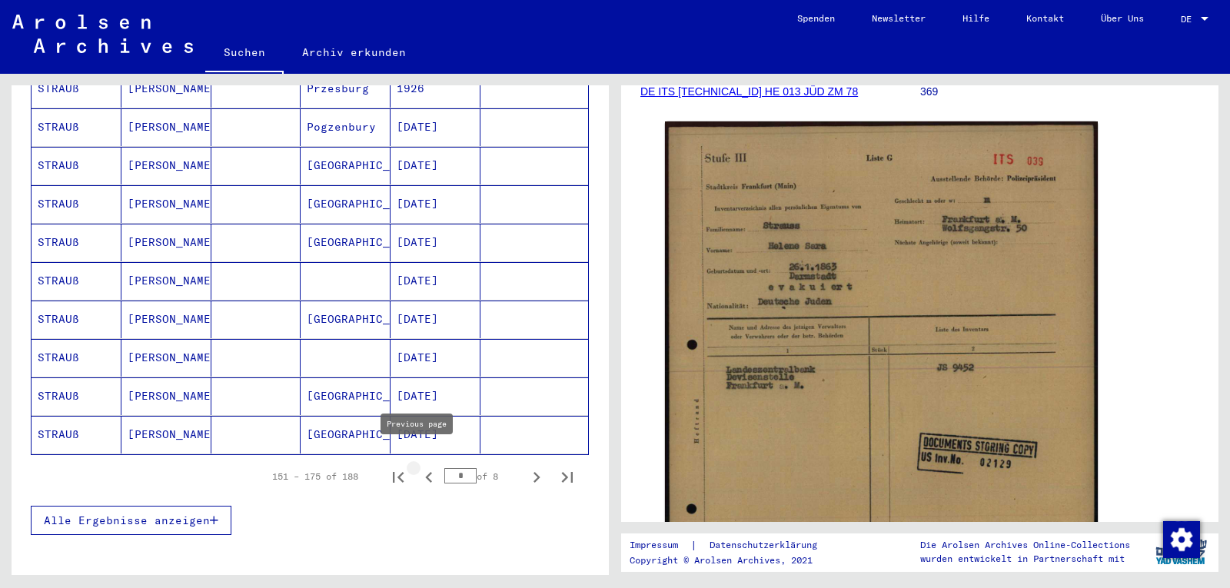
click at [418, 467] on icon "Previous page" at bounding box center [429, 478] width 22 height 22
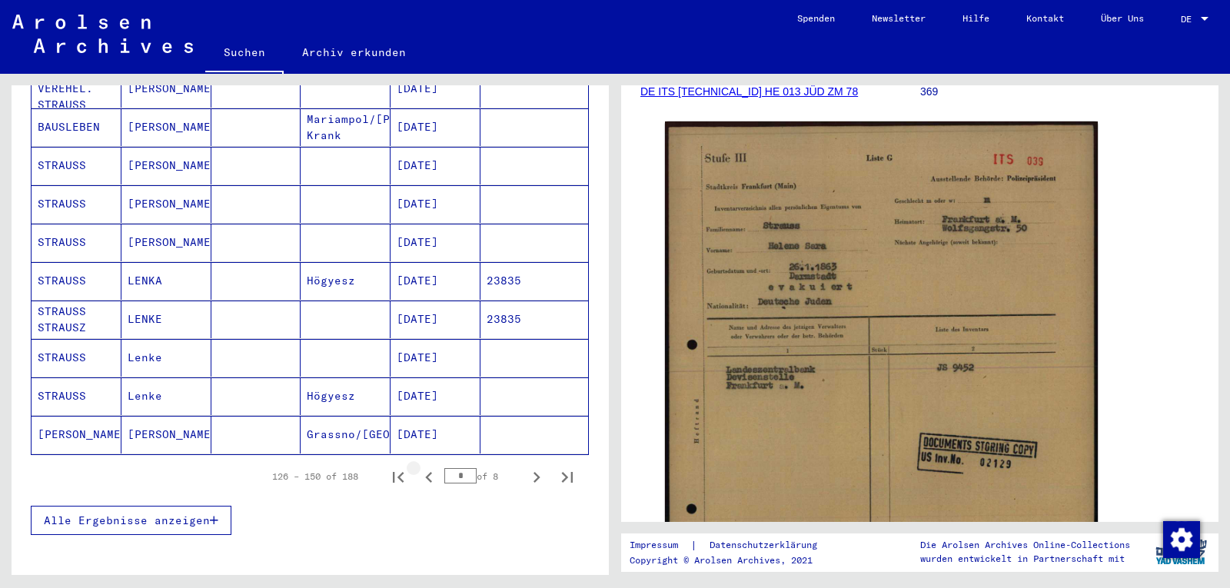
click at [418, 467] on icon "Previous page" at bounding box center [429, 478] width 22 height 22
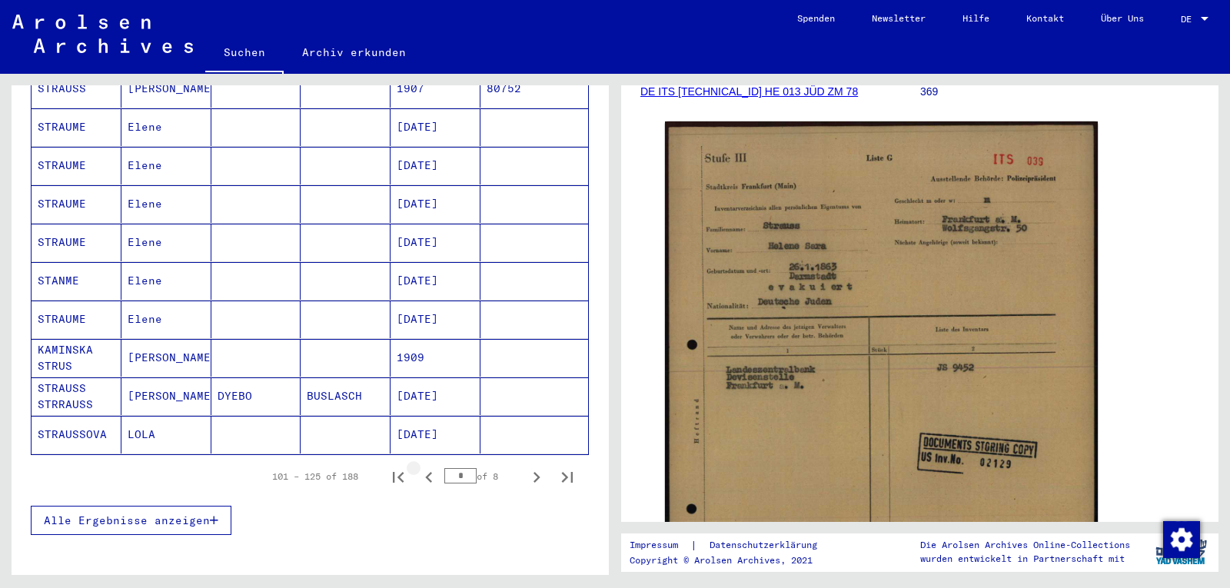
click at [418, 467] on icon "Previous page" at bounding box center [429, 478] width 22 height 22
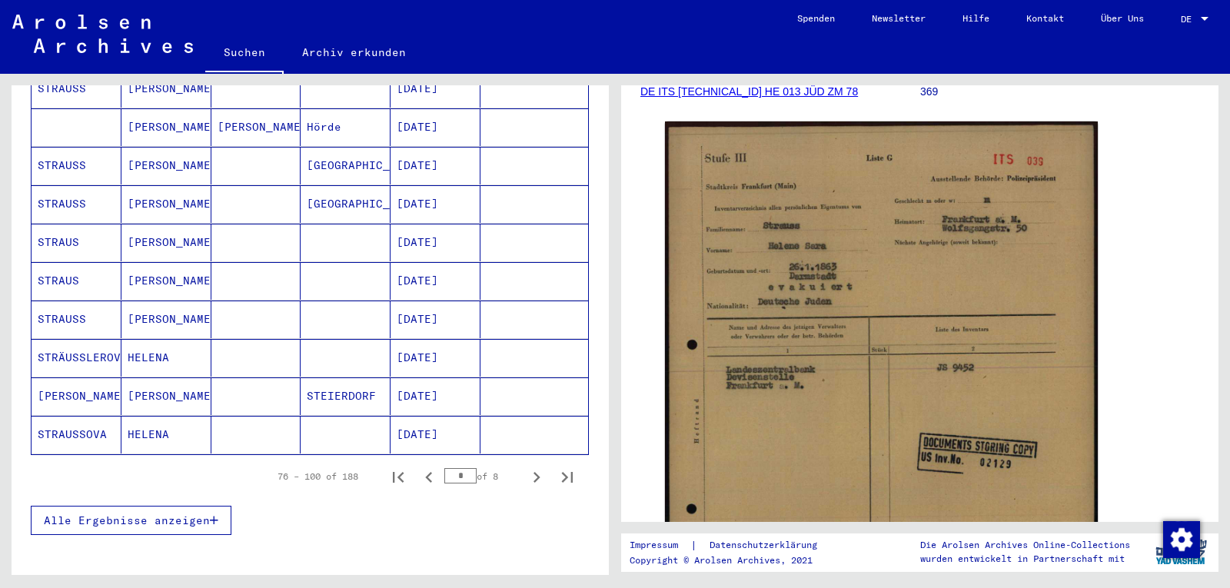
click at [418, 467] on icon "Previous page" at bounding box center [429, 478] width 22 height 22
type input "*"
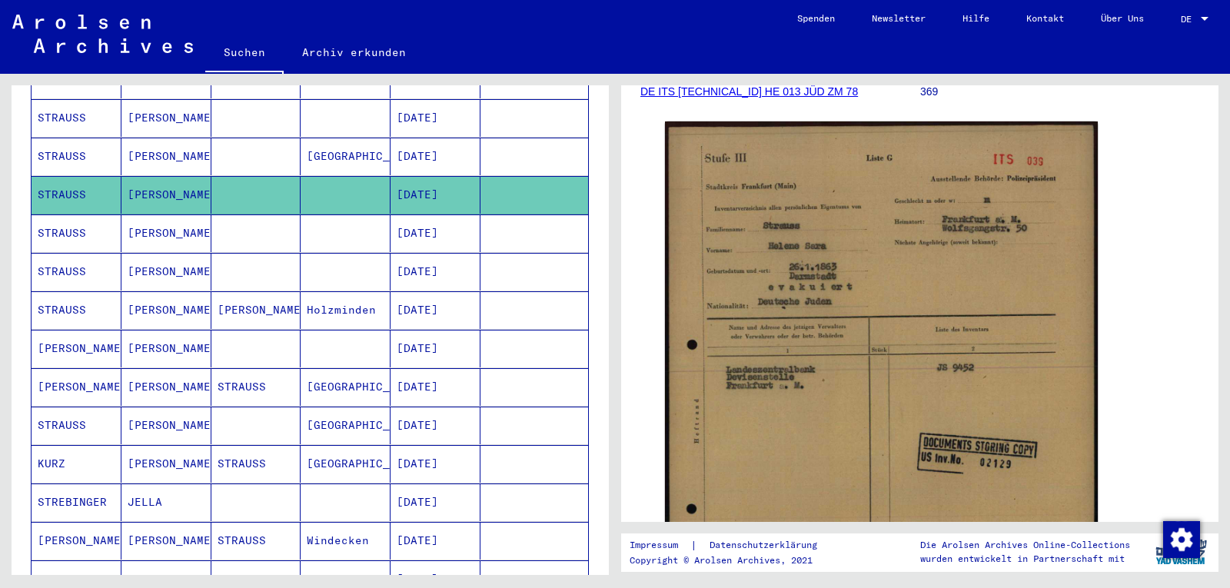
scroll to position [302, 0]
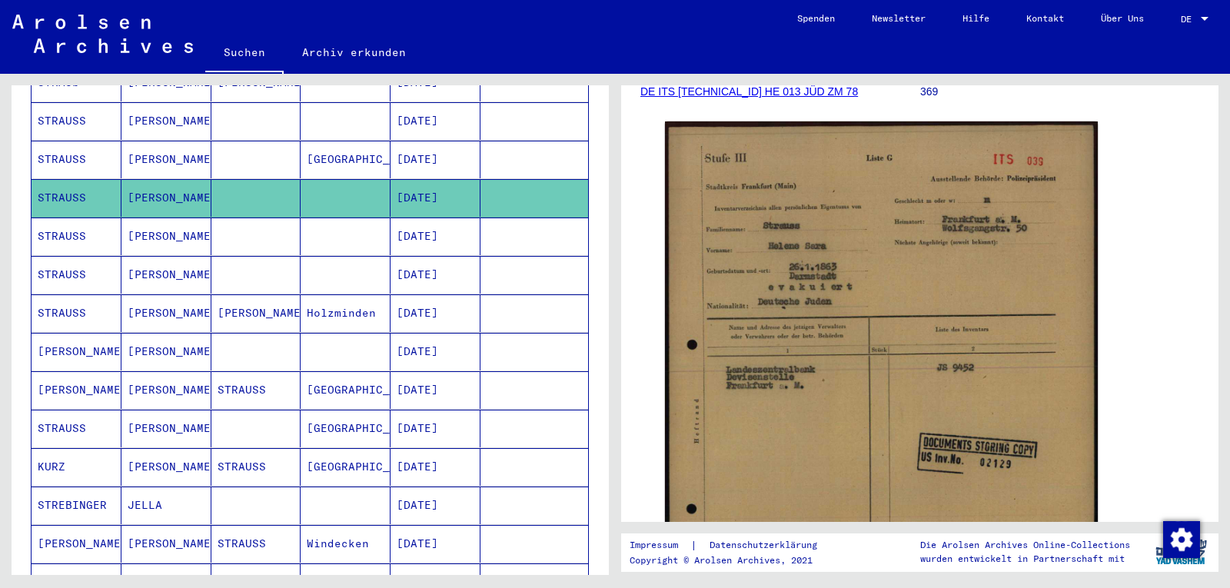
click at [70, 256] on mat-cell "STRAUSS" at bounding box center [77, 275] width 90 height 38
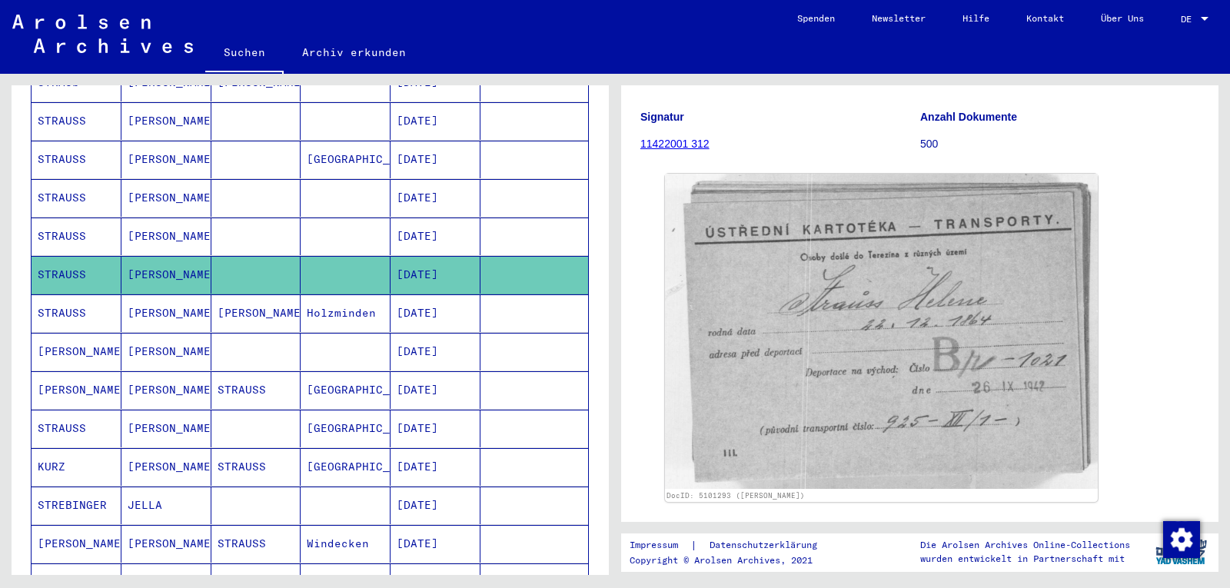
scroll to position [135, 0]
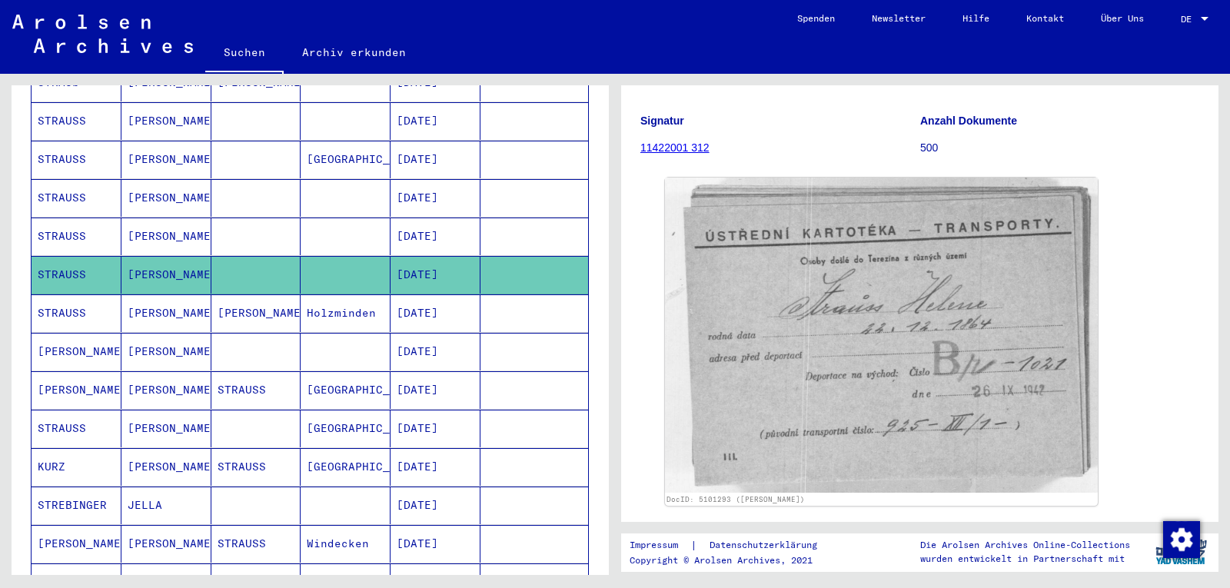
click at [75, 296] on mat-cell "STRAUSS" at bounding box center [77, 313] width 90 height 38
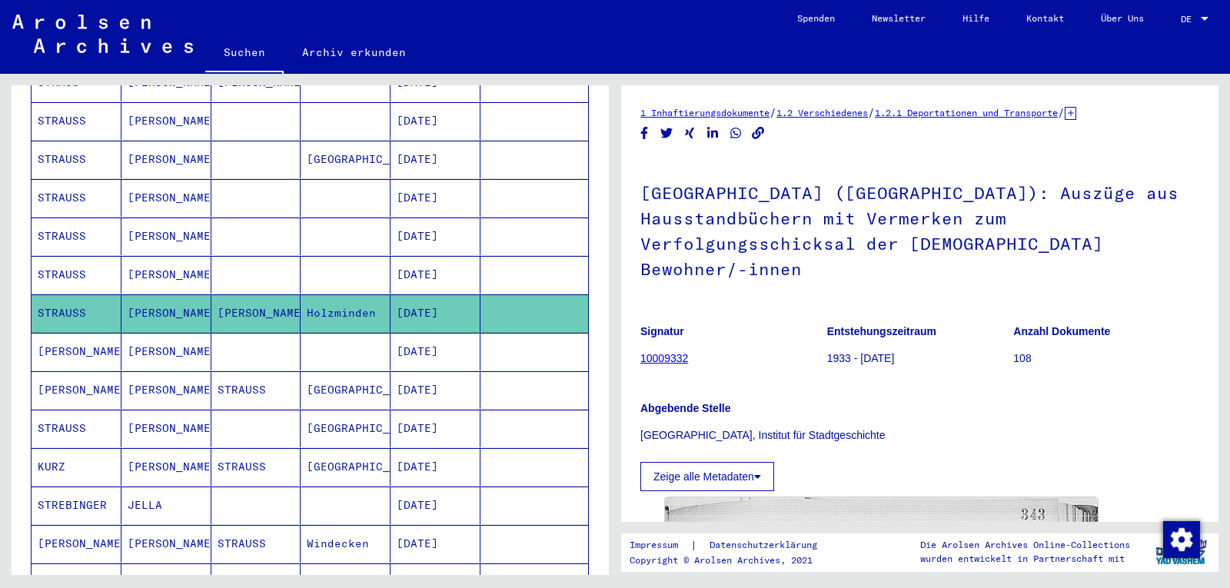
click at [52, 342] on mat-cell "[PERSON_NAME]" at bounding box center [77, 352] width 90 height 38
